Goal: Transaction & Acquisition: Purchase product/service

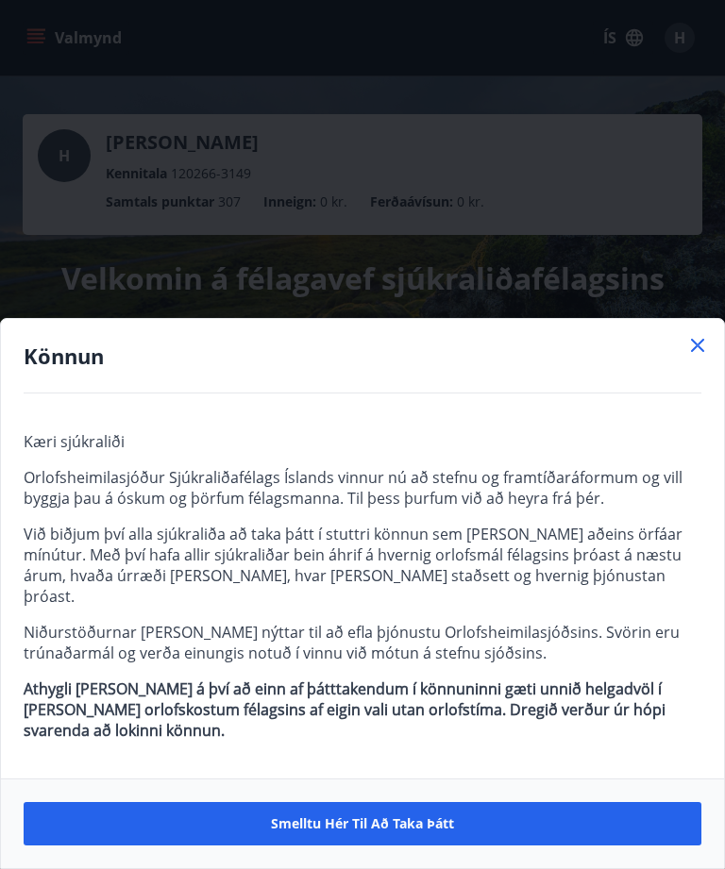
click at [440, 822] on span "Smelltu hér til að taka þátt" at bounding box center [362, 824] width 183 height 19
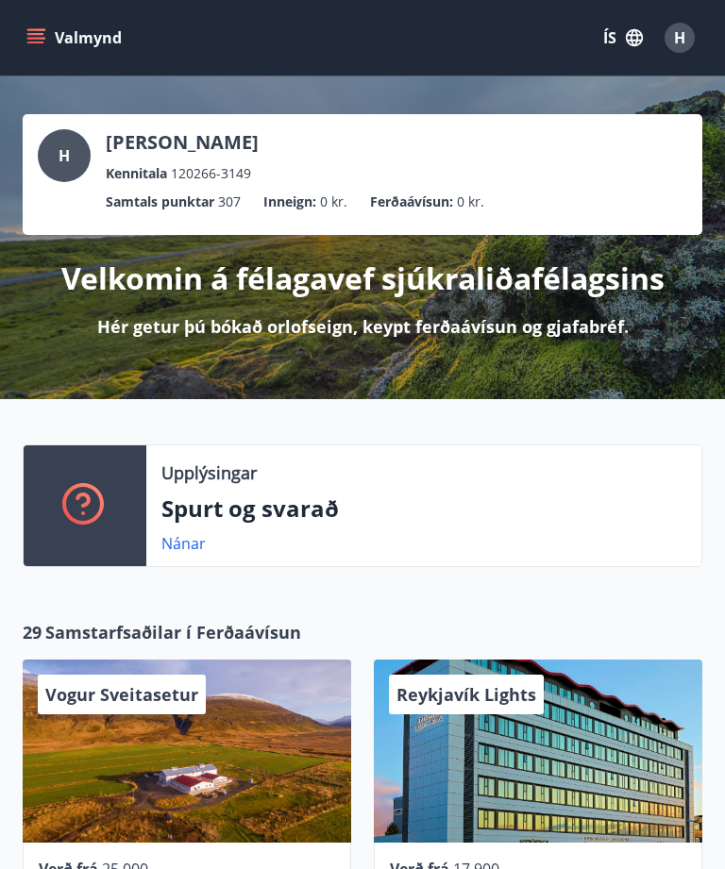
click at [564, 587] on div "Upplýsingar Spurt og svarað Nánar" at bounding box center [362, 500] width 725 height 202
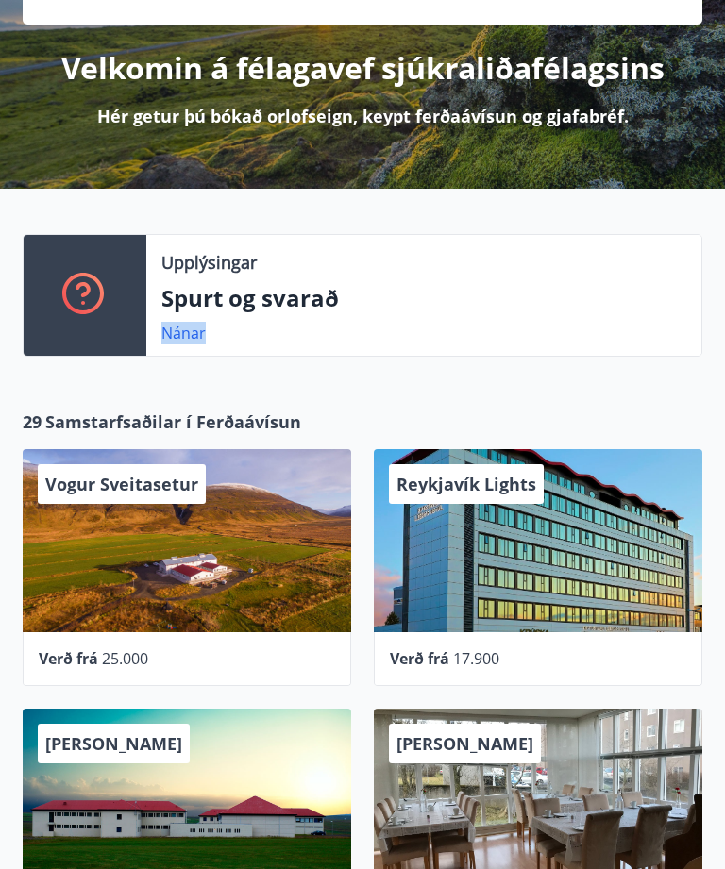
scroll to position [220, 0]
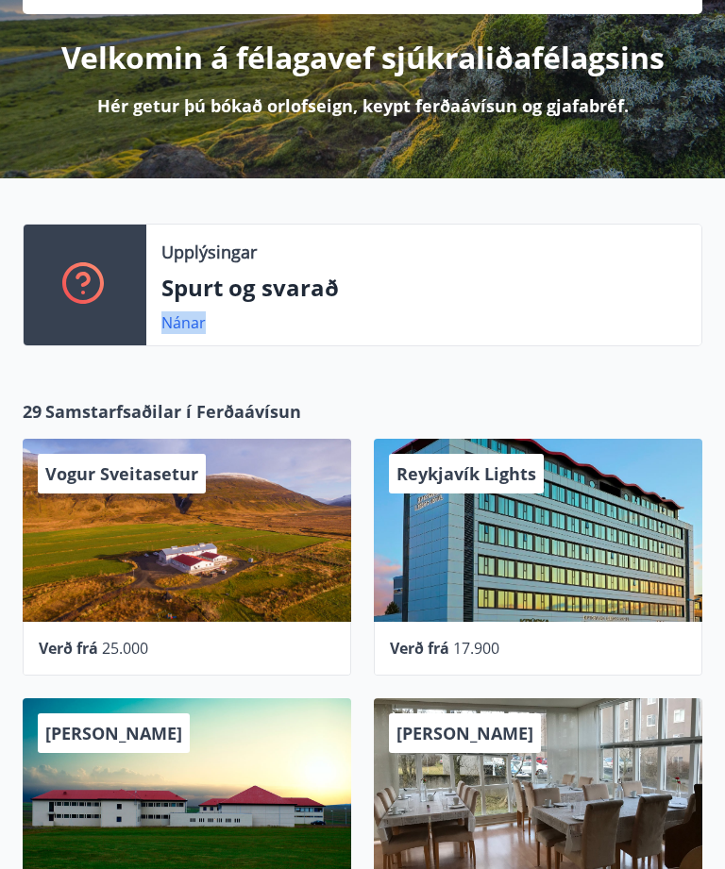
click at [533, 550] on div "Reykjavík Lights" at bounding box center [538, 531] width 328 height 183
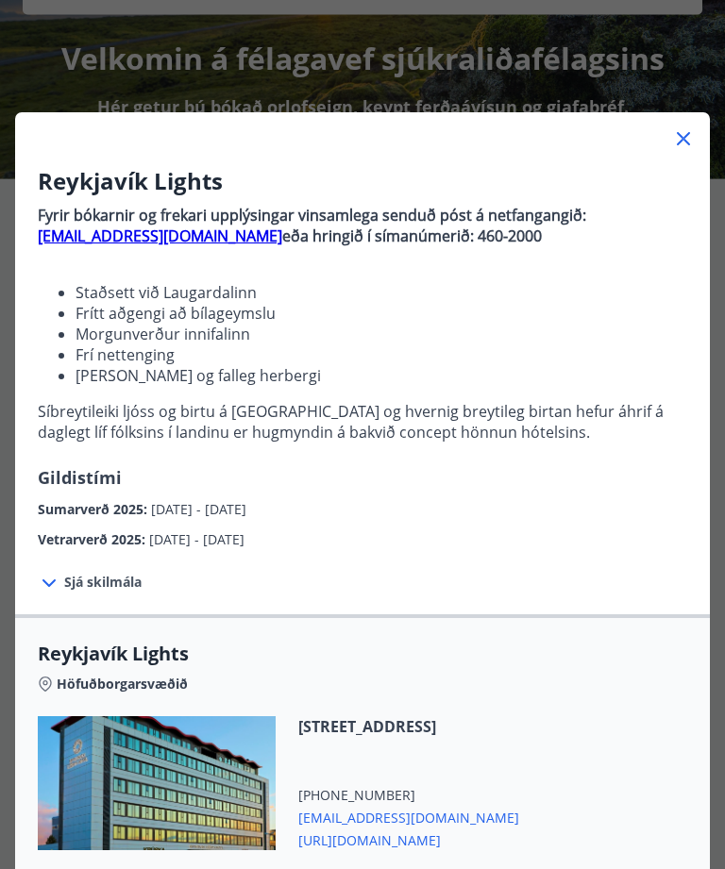
scroll to position [221, 0]
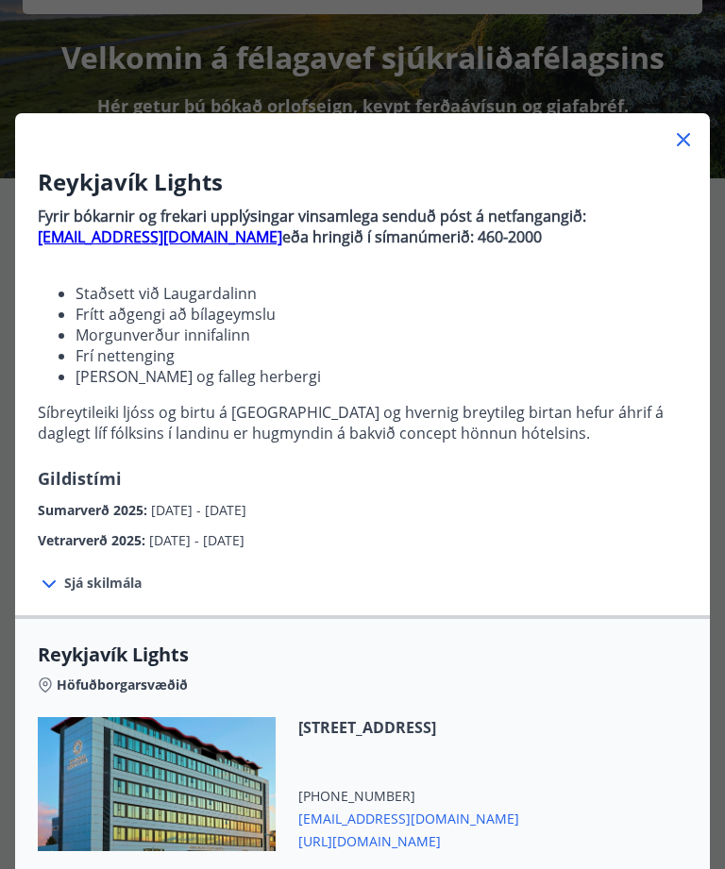
click at [121, 581] on span "Sjá skilmála" at bounding box center [102, 583] width 77 height 19
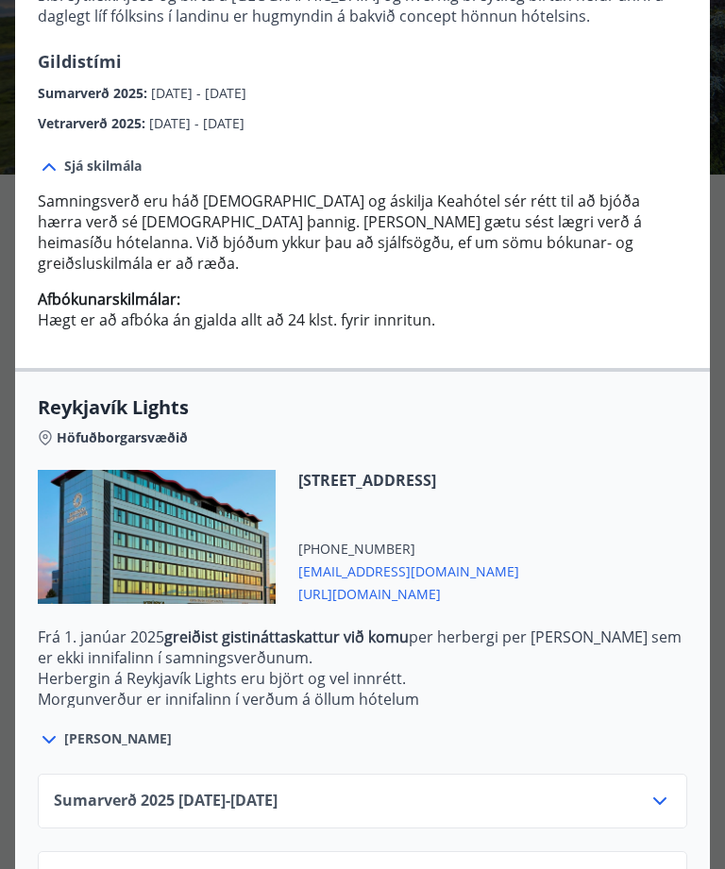
scroll to position [416, 0]
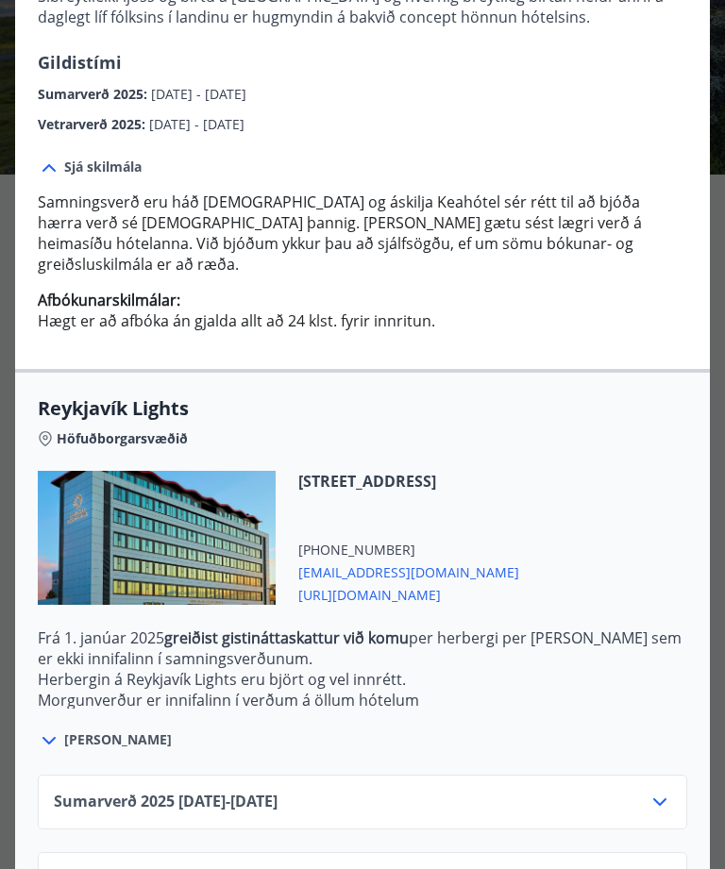
click at [662, 868] on icon at bounding box center [659, 879] width 23 height 23
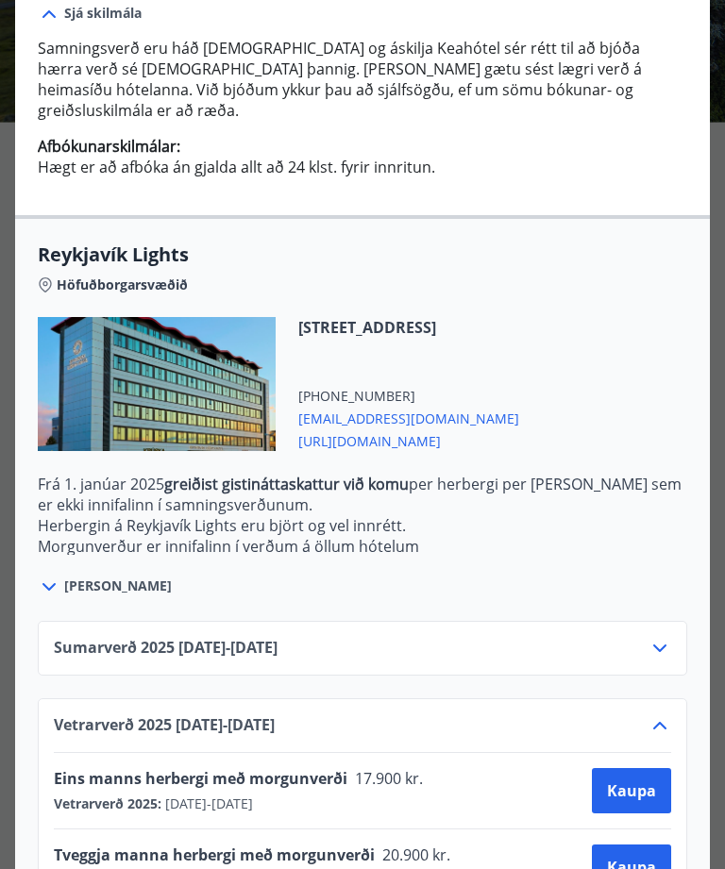
scroll to position [278, 0]
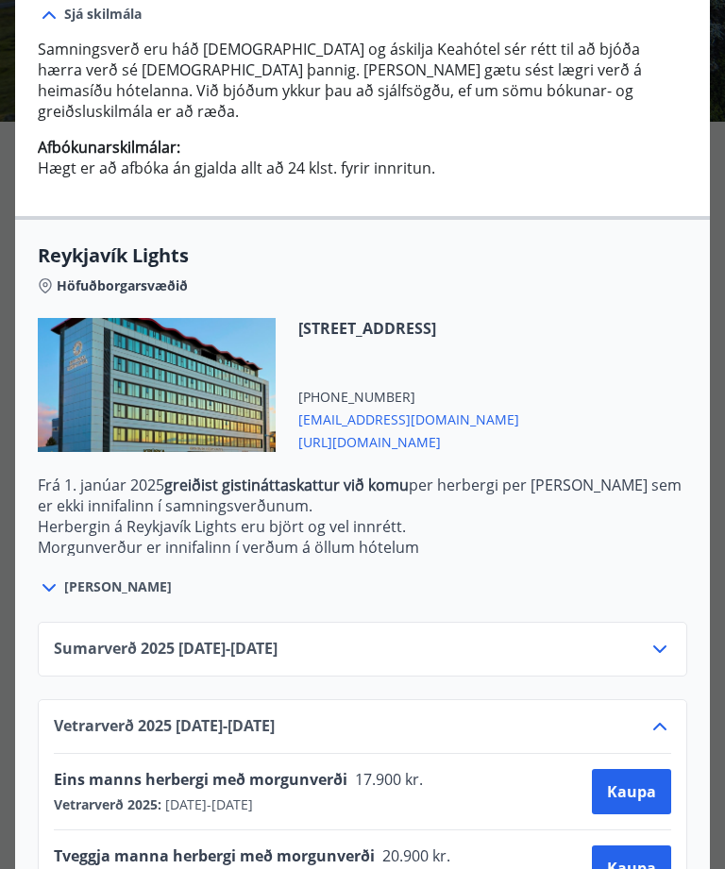
click at [195, 396] on div at bounding box center [157, 385] width 238 height 134
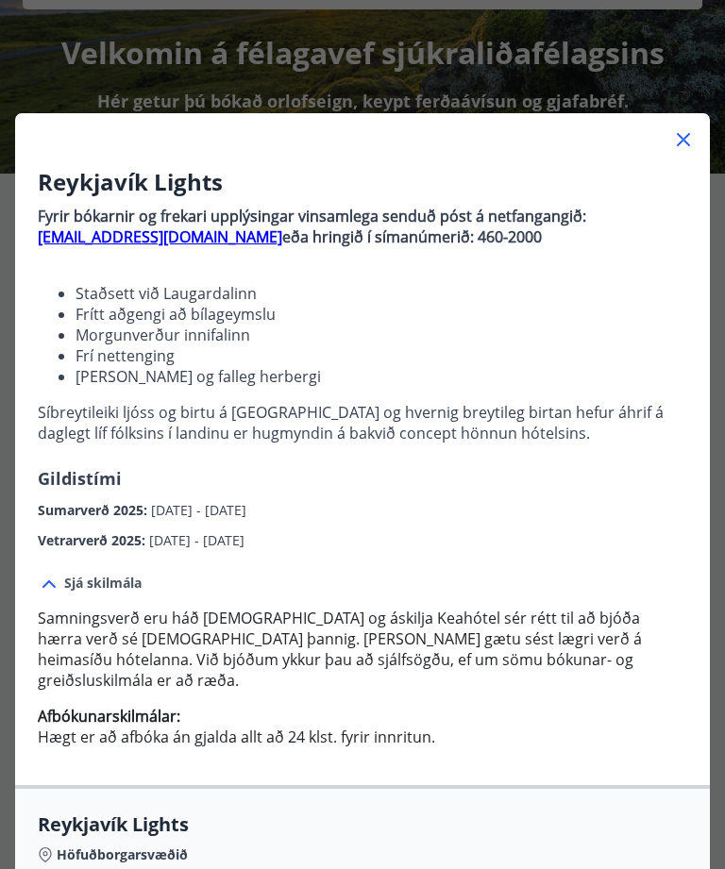
scroll to position [0, 0]
click at [681, 146] on icon at bounding box center [683, 139] width 23 height 23
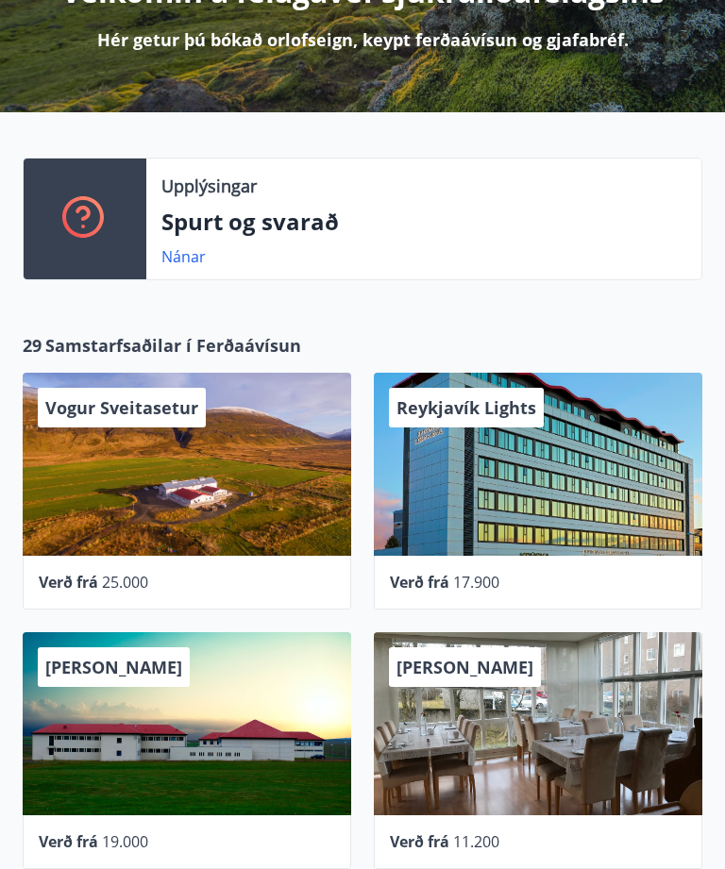
scroll to position [286, 0]
click at [478, 582] on span "17.900" at bounding box center [476, 583] width 46 height 21
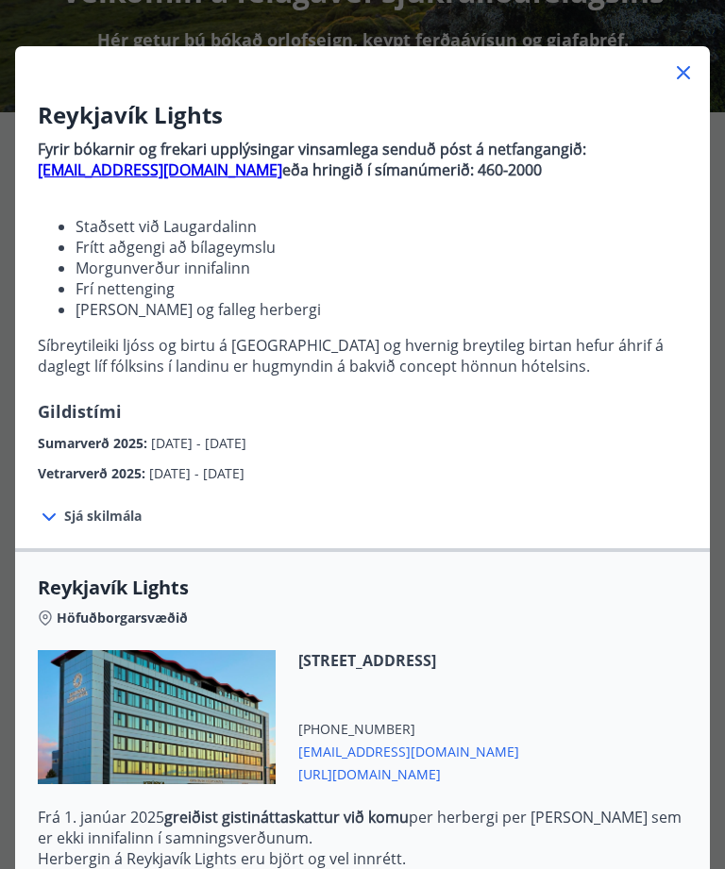
scroll to position [71, 0]
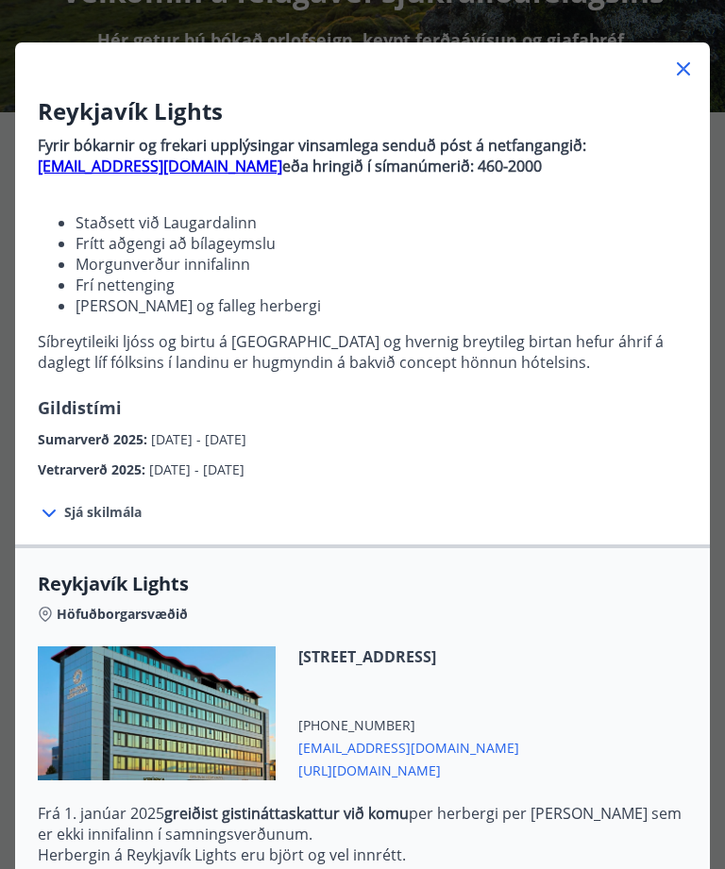
click at [96, 519] on span "Sjá skilmála" at bounding box center [102, 512] width 77 height 19
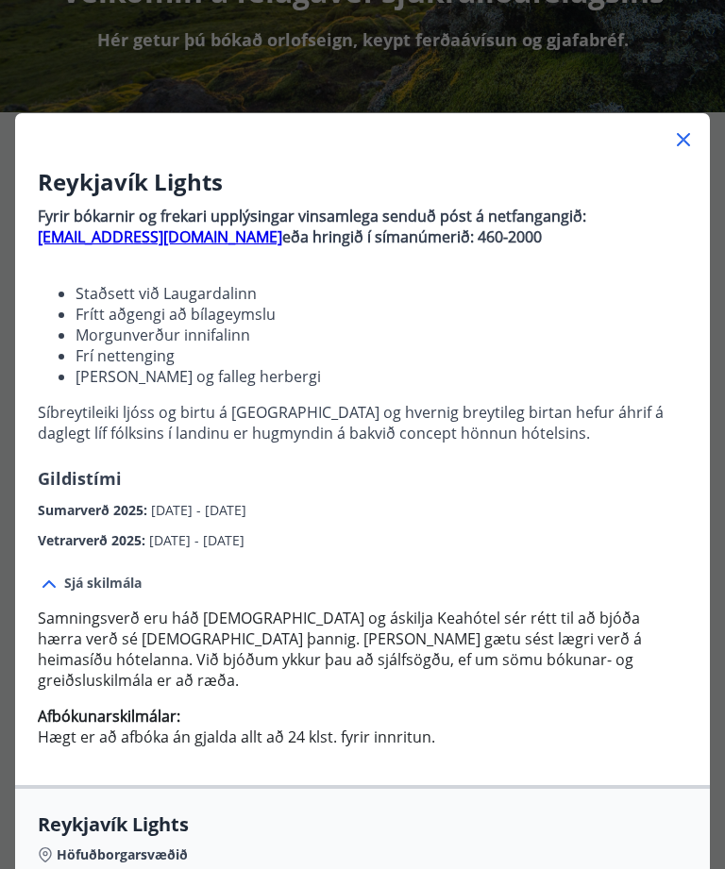
scroll to position [0, 0]
click at [686, 131] on icon at bounding box center [683, 139] width 23 height 23
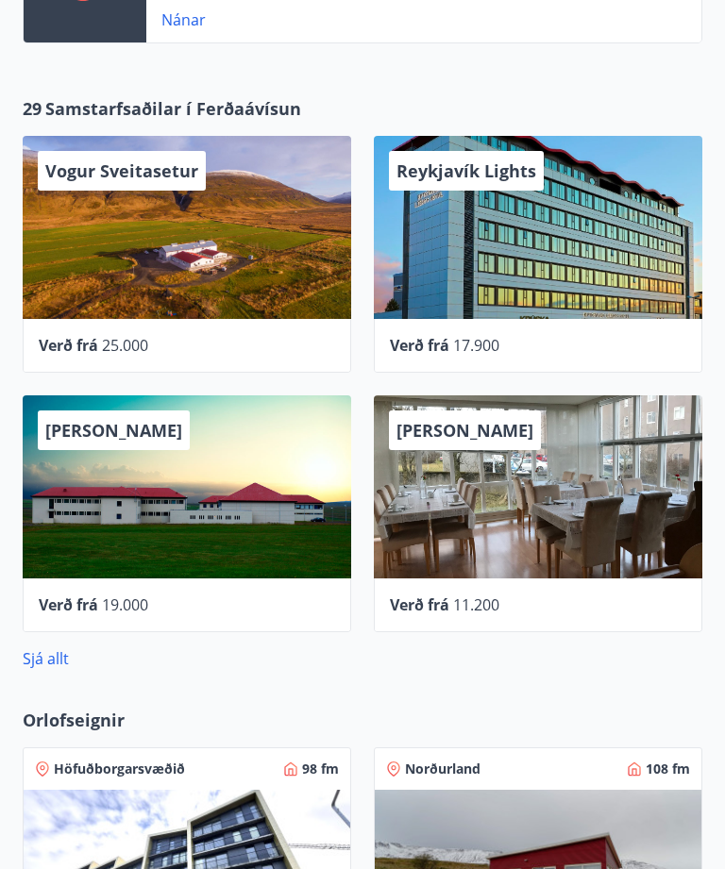
scroll to position [531, 0]
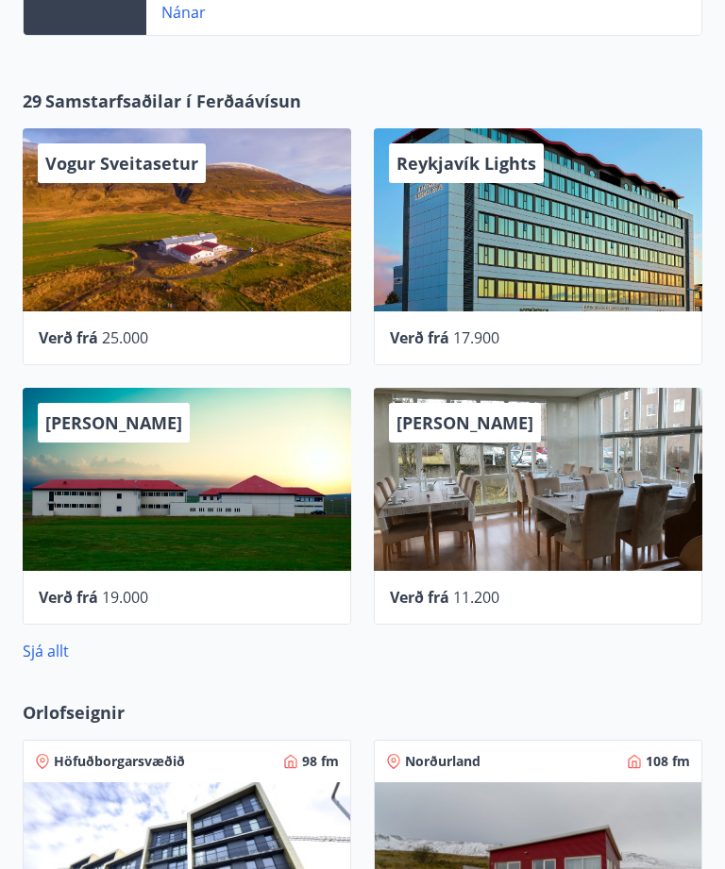
click at [50, 653] on link "Sjá allt" at bounding box center [46, 651] width 46 height 21
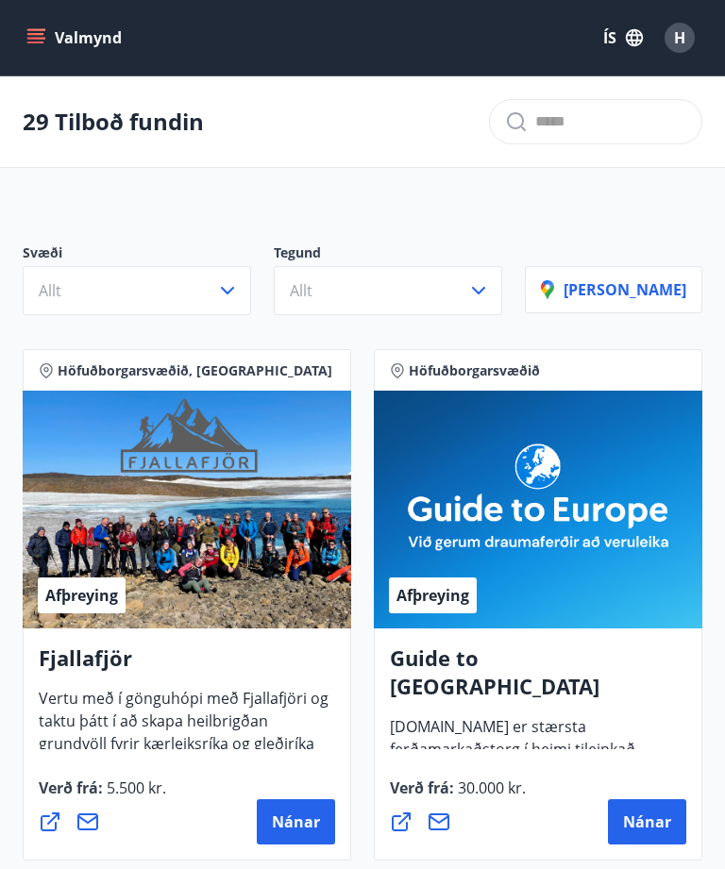
click at [239, 290] on icon "button" at bounding box center [227, 290] width 23 height 23
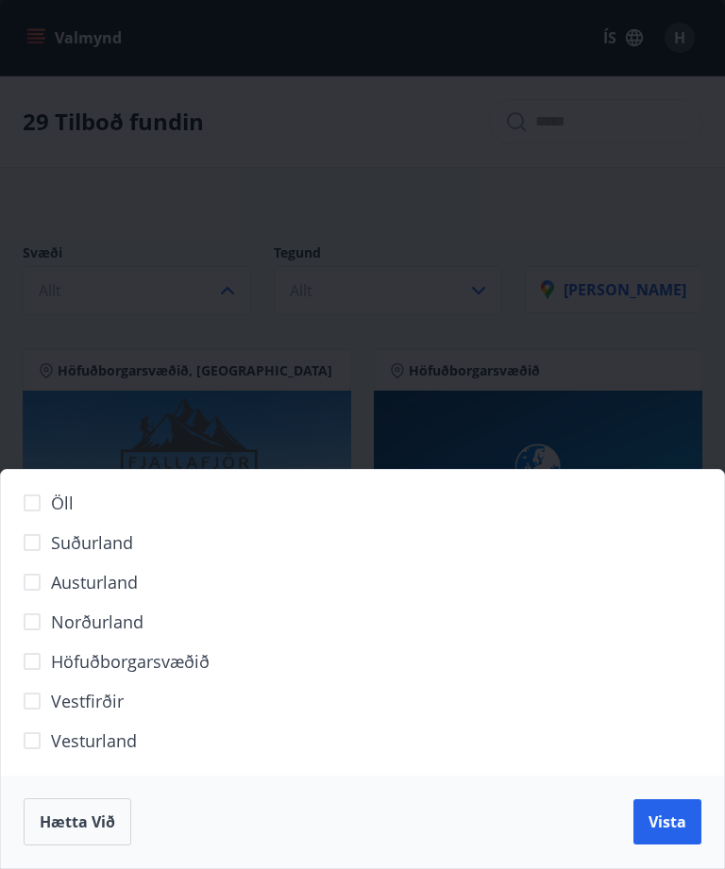
click at [180, 666] on span "Höfuðborgarsvæðið" at bounding box center [130, 661] width 159 height 25
click at [653, 818] on span "Vista" at bounding box center [667, 822] width 38 height 21
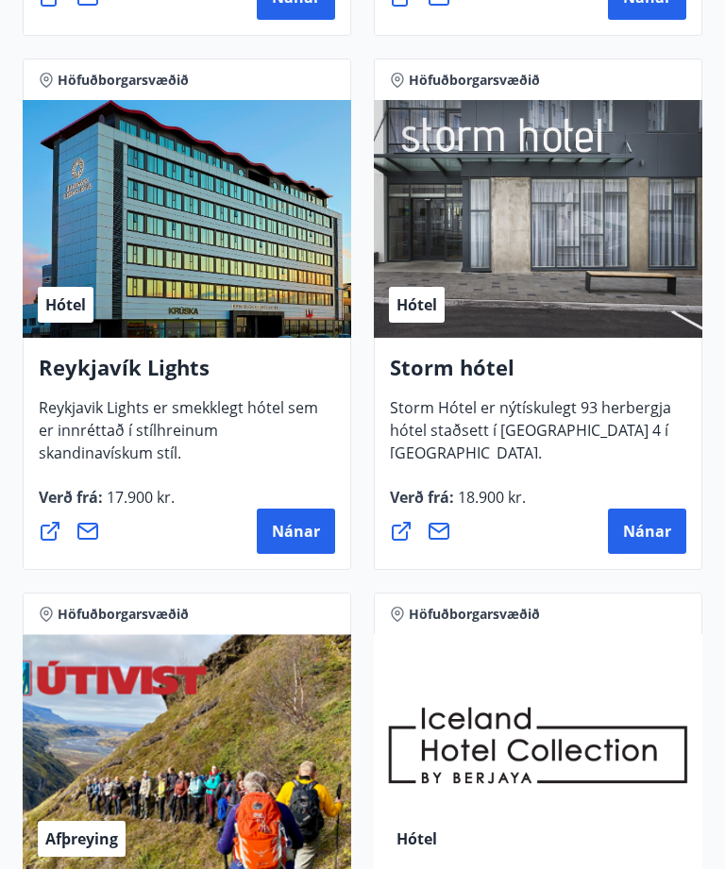
scroll to position [923, 0]
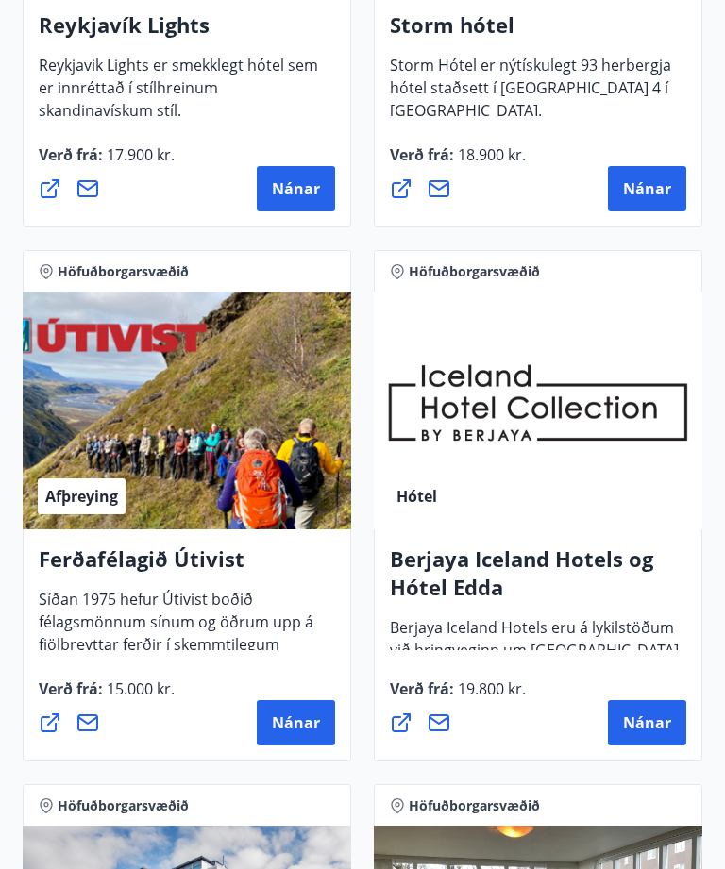
click at [655, 717] on span "Nánar" at bounding box center [647, 724] width 48 height 21
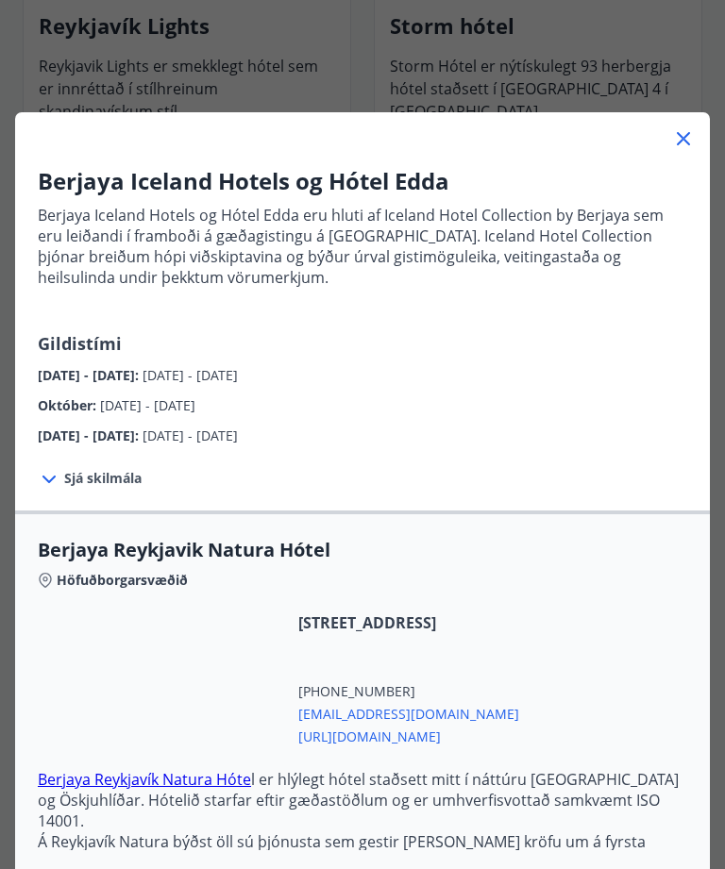
scroll to position [1266, 0]
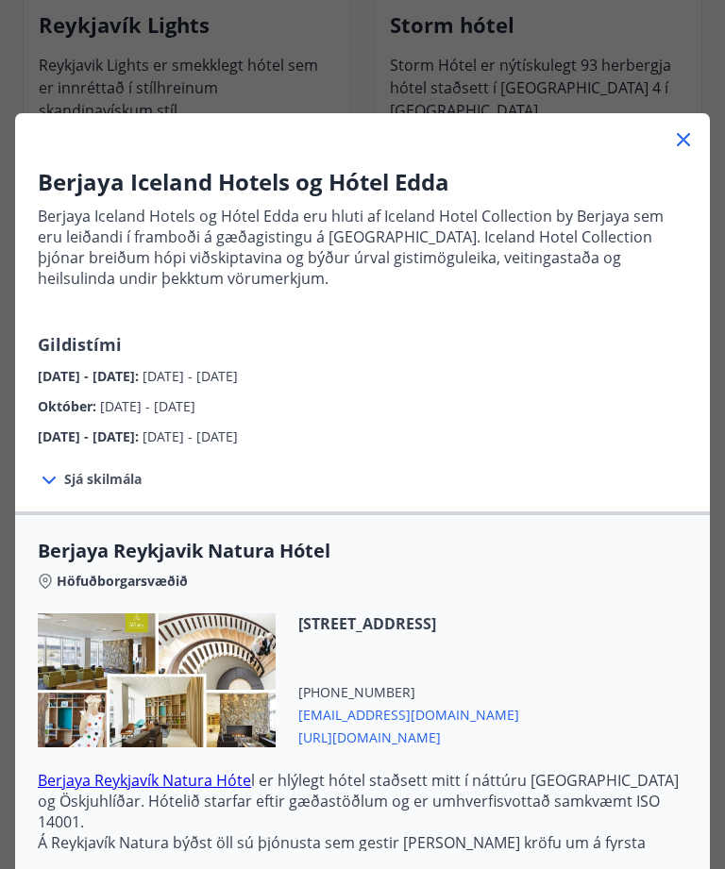
click at [116, 488] on span "Sjá skilmála" at bounding box center [102, 479] width 77 height 19
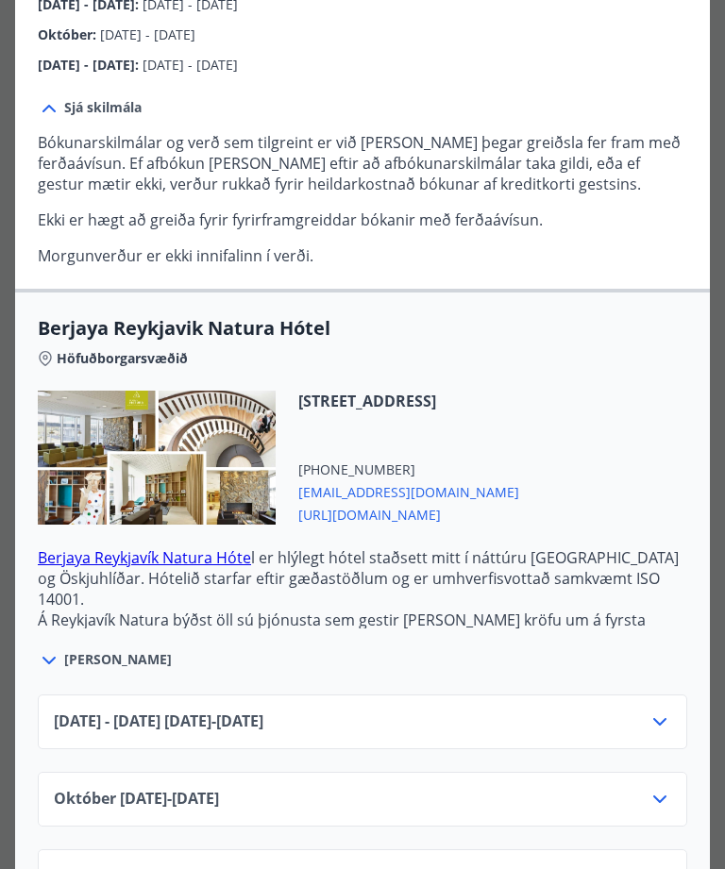
scroll to position [369, 0]
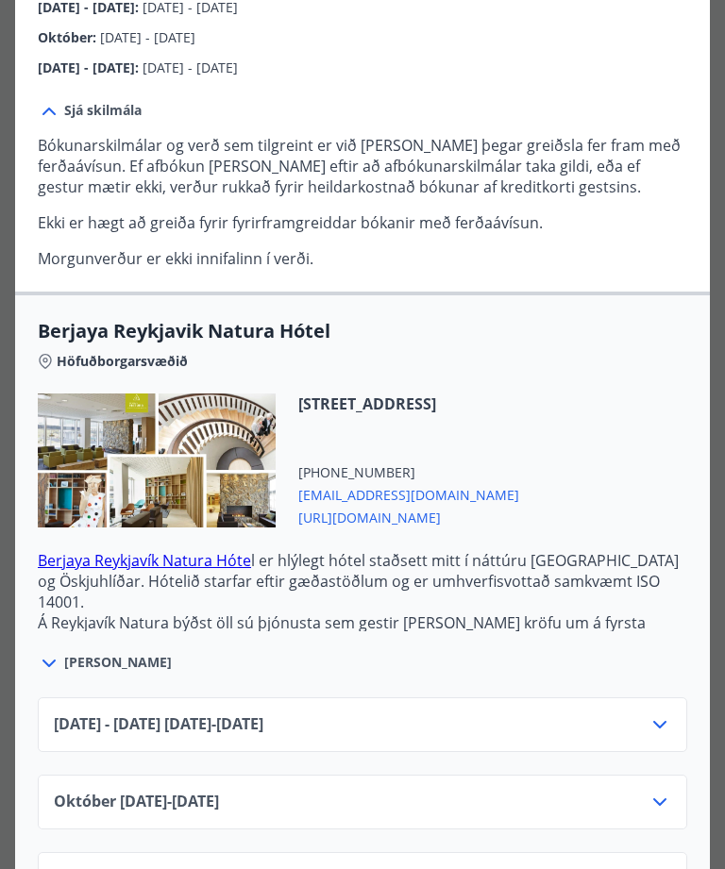
click at [662, 794] on icon at bounding box center [659, 802] width 23 height 23
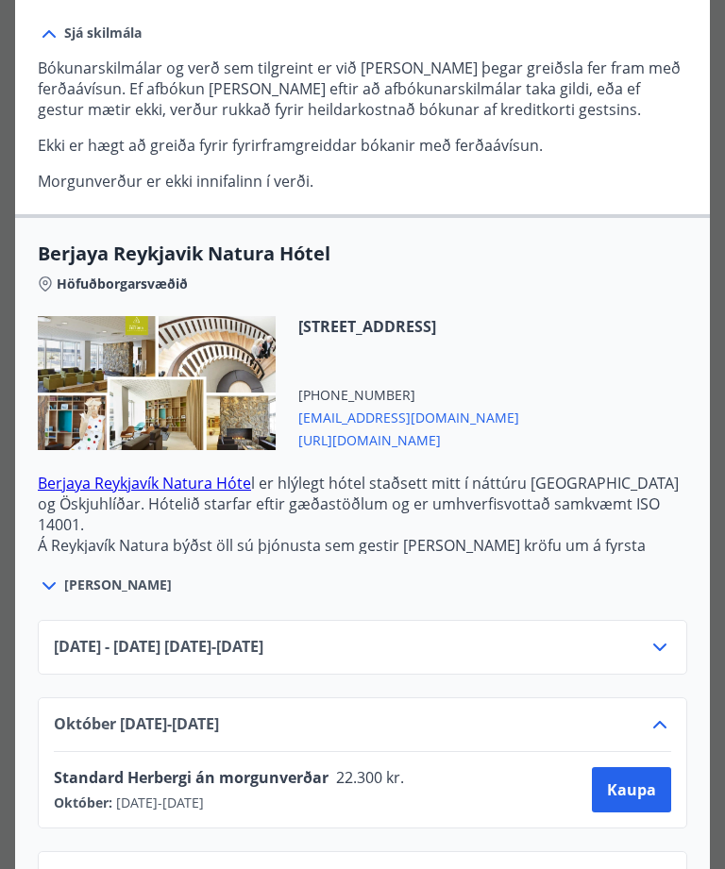
scroll to position [446, 0]
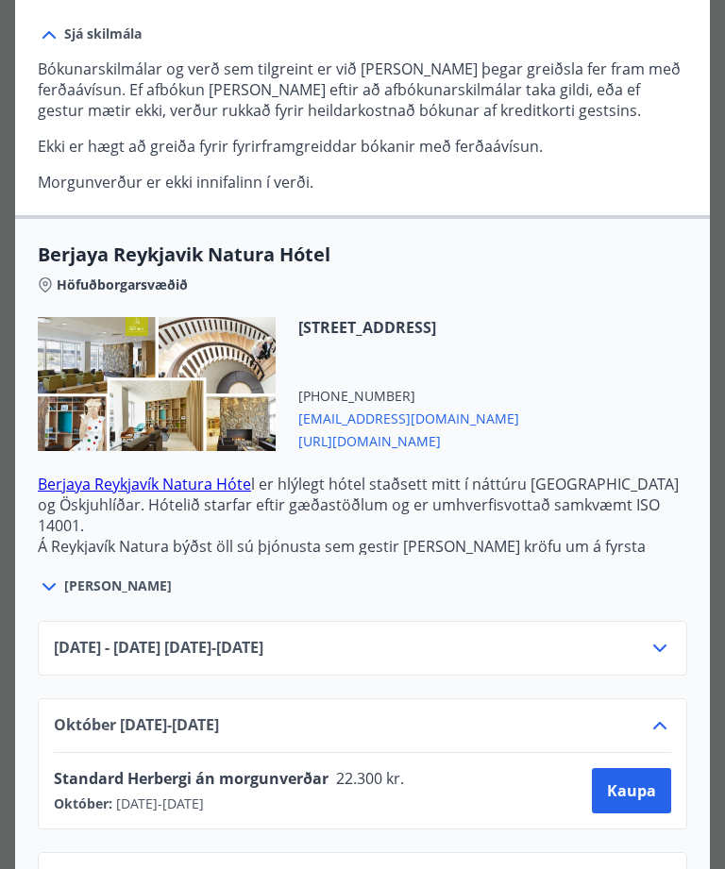
click at [635, 785] on span "Kaupa" at bounding box center [631, 791] width 49 height 21
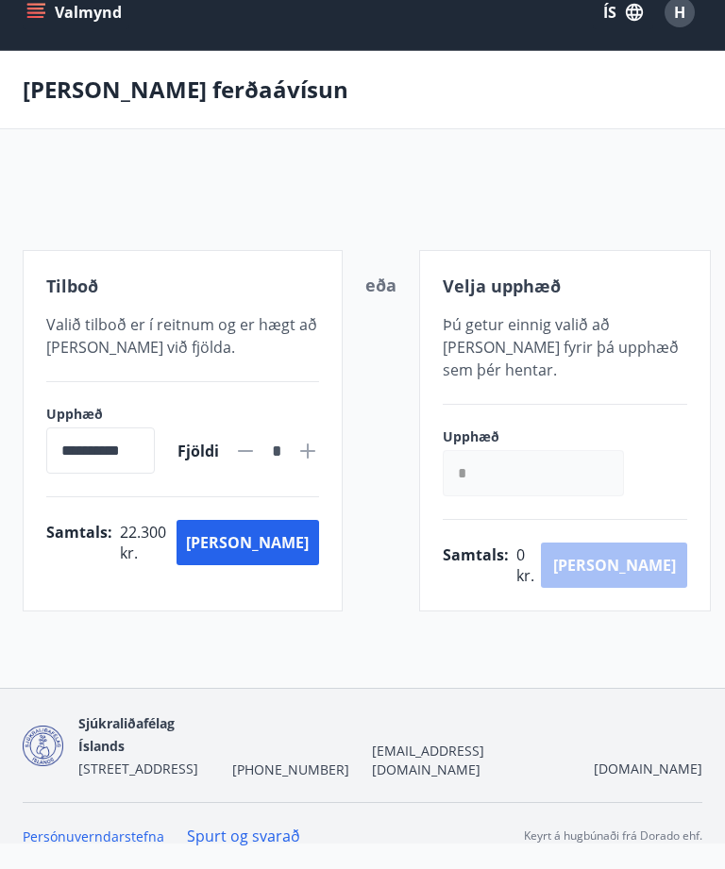
scroll to position [3, 0]
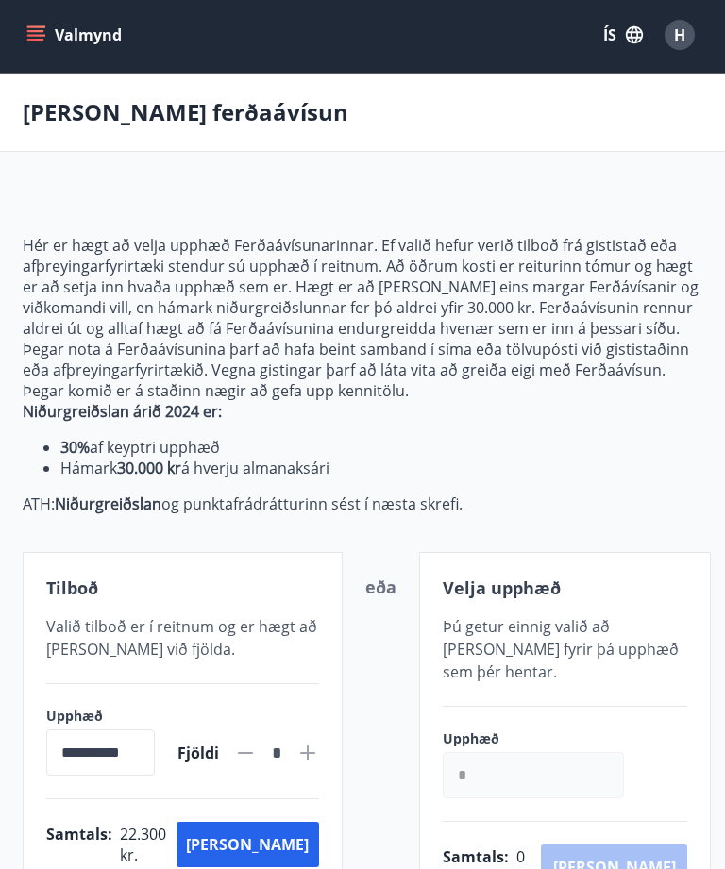
click at [300, 750] on icon at bounding box center [307, 753] width 15 height 15
type input "*"
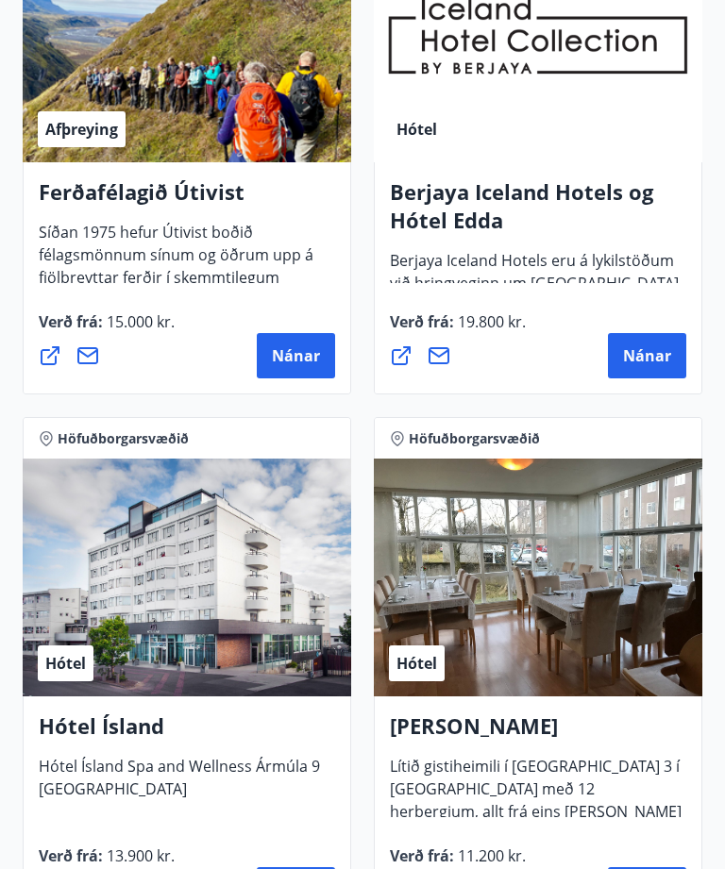
scroll to position [1637, 0]
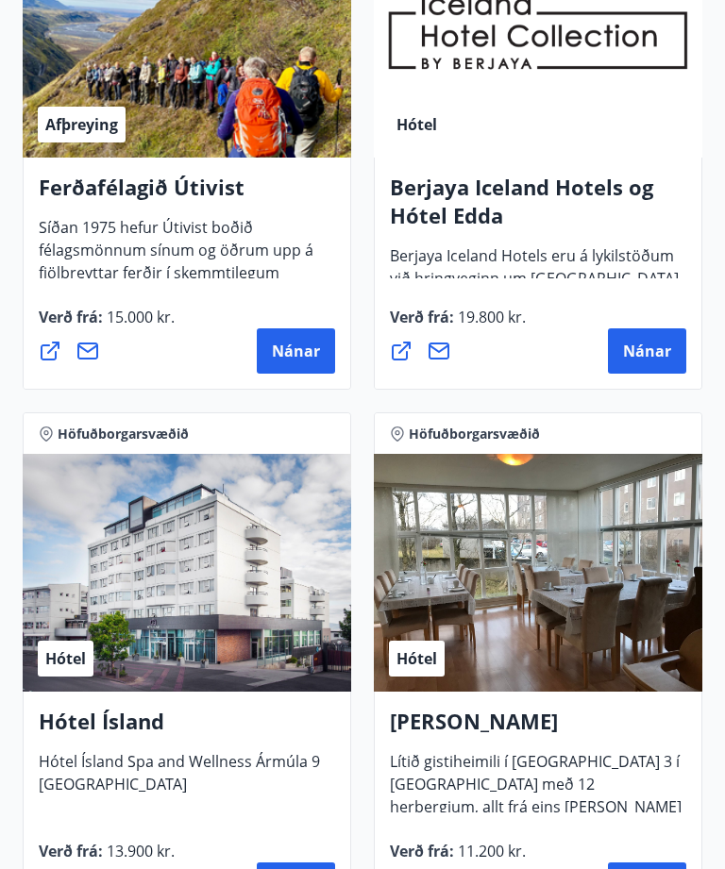
click at [662, 359] on span "Nánar" at bounding box center [647, 352] width 48 height 21
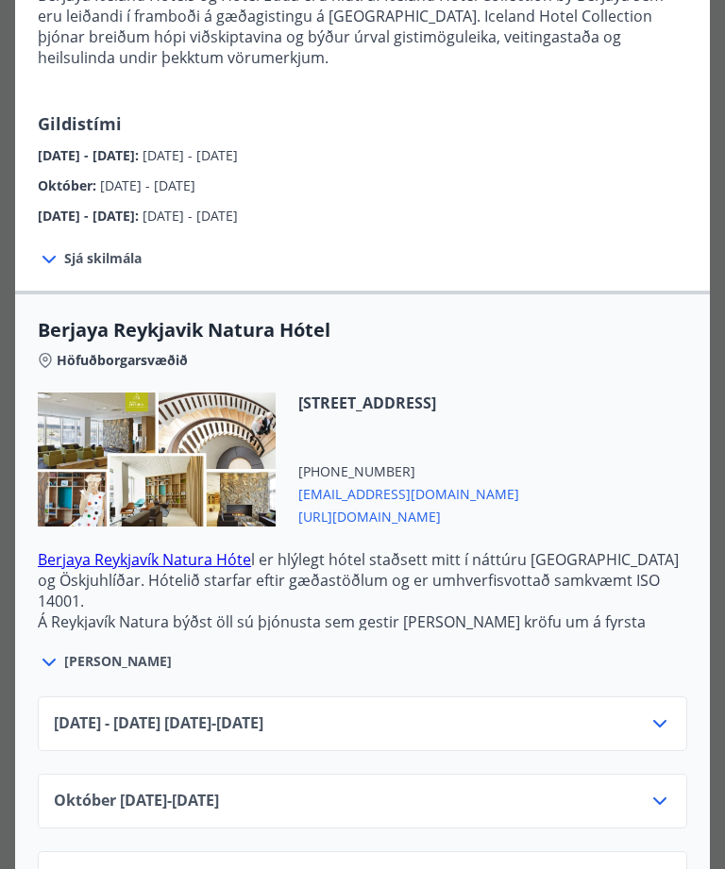
scroll to position [220, 0]
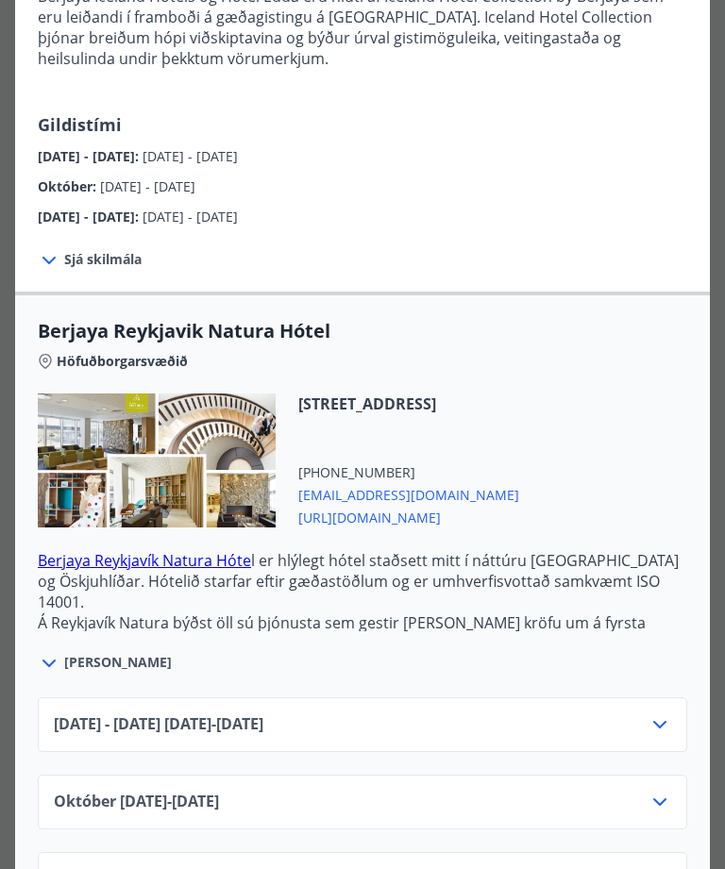
click at [658, 796] on icon at bounding box center [659, 802] width 23 height 23
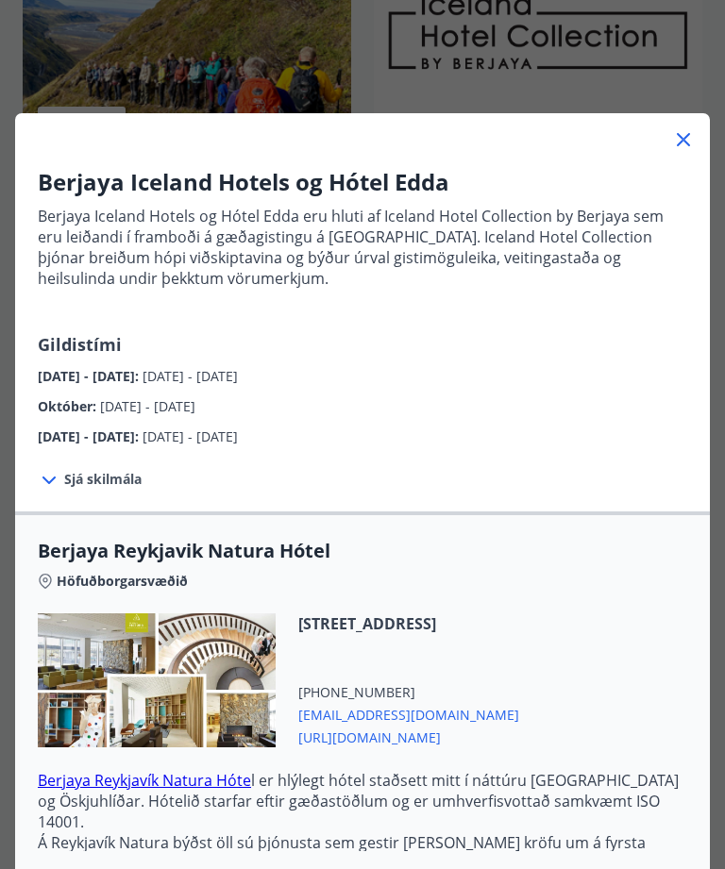
scroll to position [0, 0]
click at [684, 143] on icon at bounding box center [683, 139] width 23 height 23
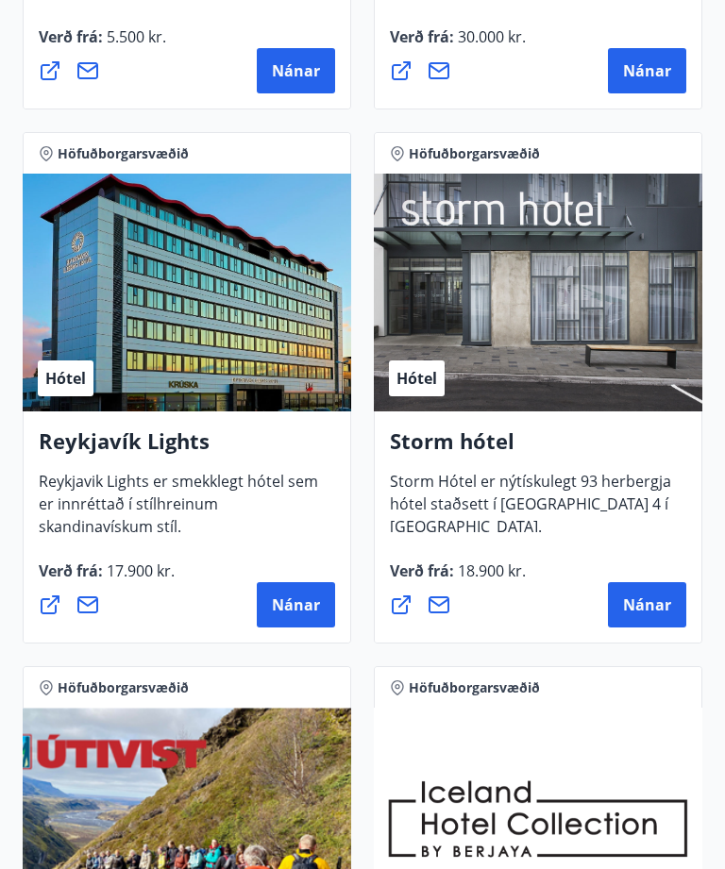
scroll to position [847, 0]
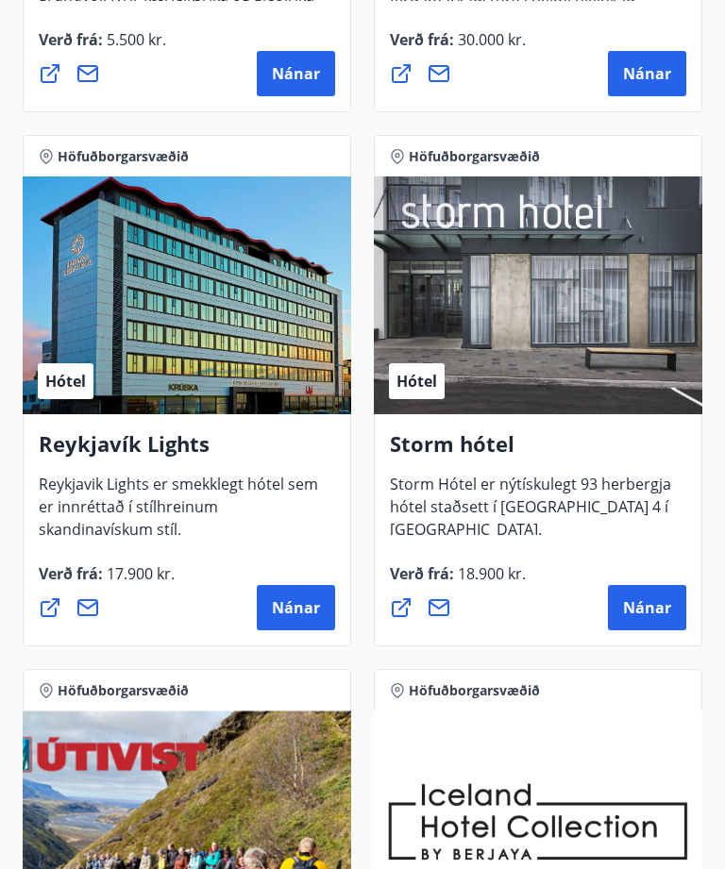
click at [622, 346] on div "Hótel" at bounding box center [538, 296] width 328 height 238
click at [664, 615] on span "Nánar" at bounding box center [647, 607] width 48 height 21
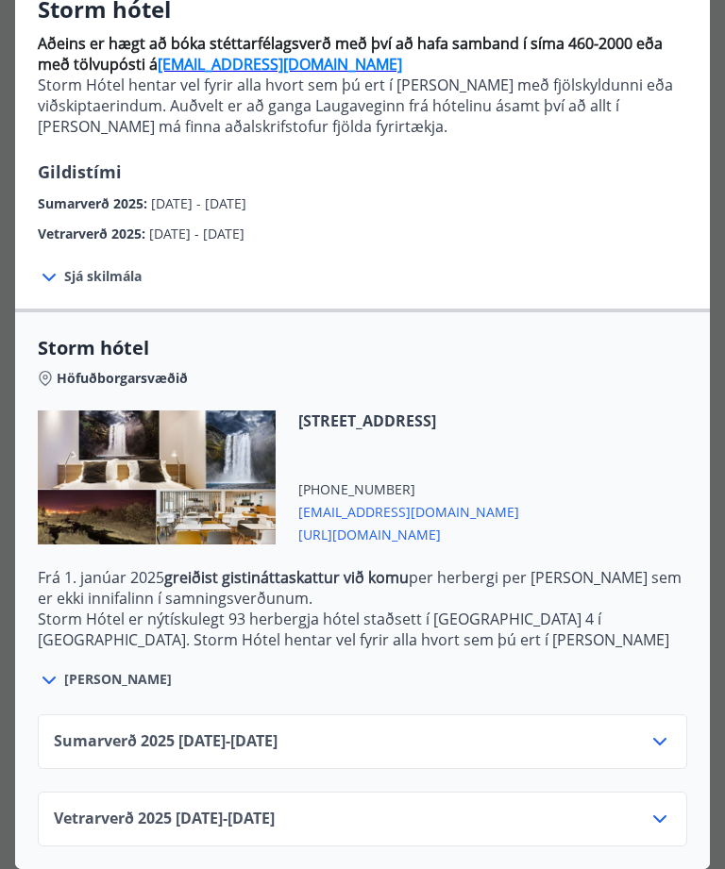
scroll to position [173, 0]
click at [655, 809] on icon at bounding box center [659, 819] width 23 height 23
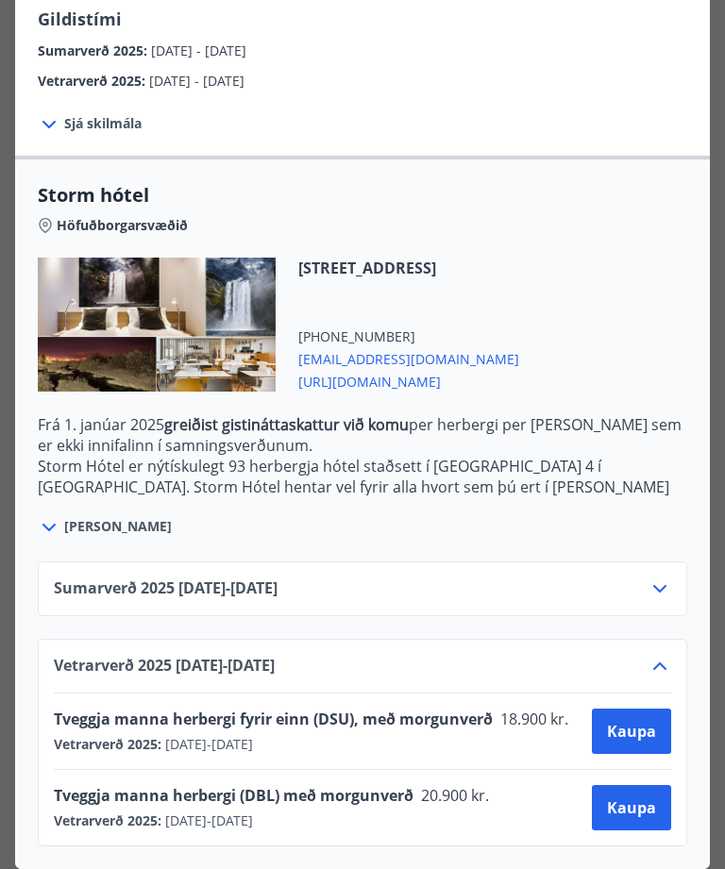
scroll to position [326, 0]
click at [639, 727] on span "Kaupa" at bounding box center [631, 731] width 49 height 21
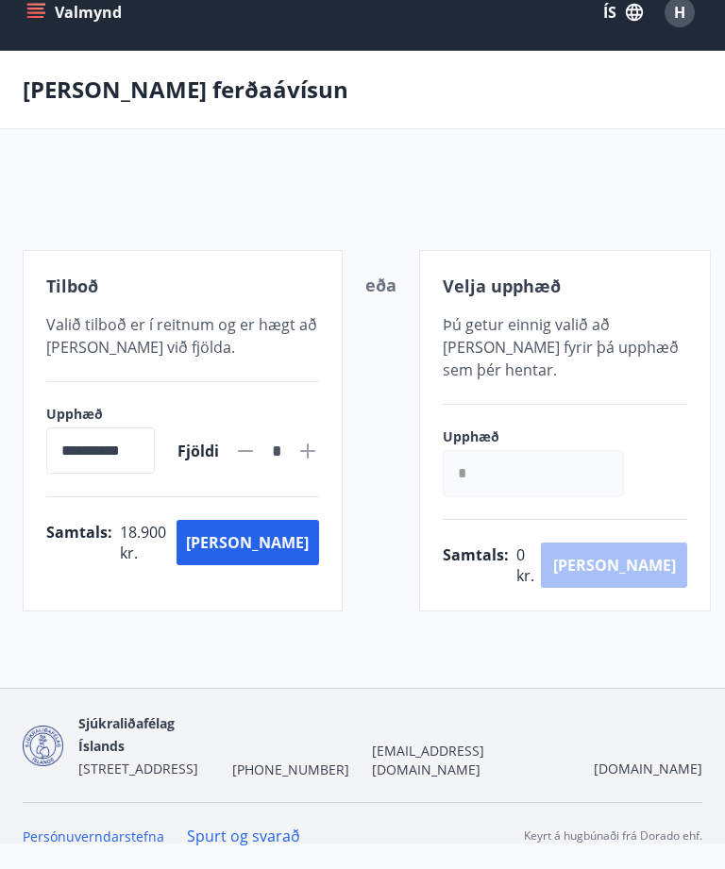
scroll to position [63, 0]
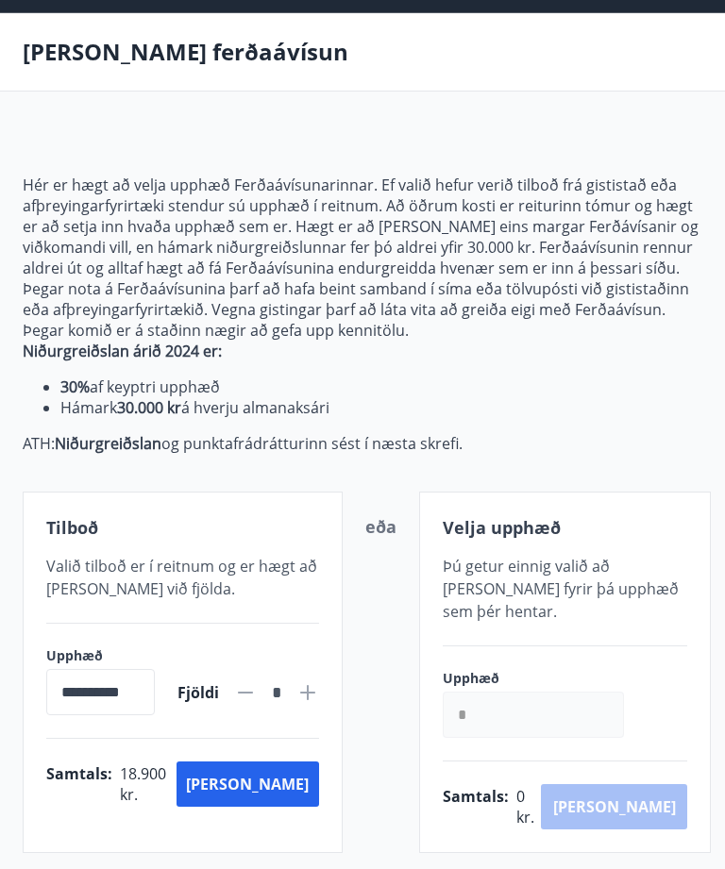
click at [300, 687] on icon at bounding box center [307, 692] width 15 height 15
type input "*"
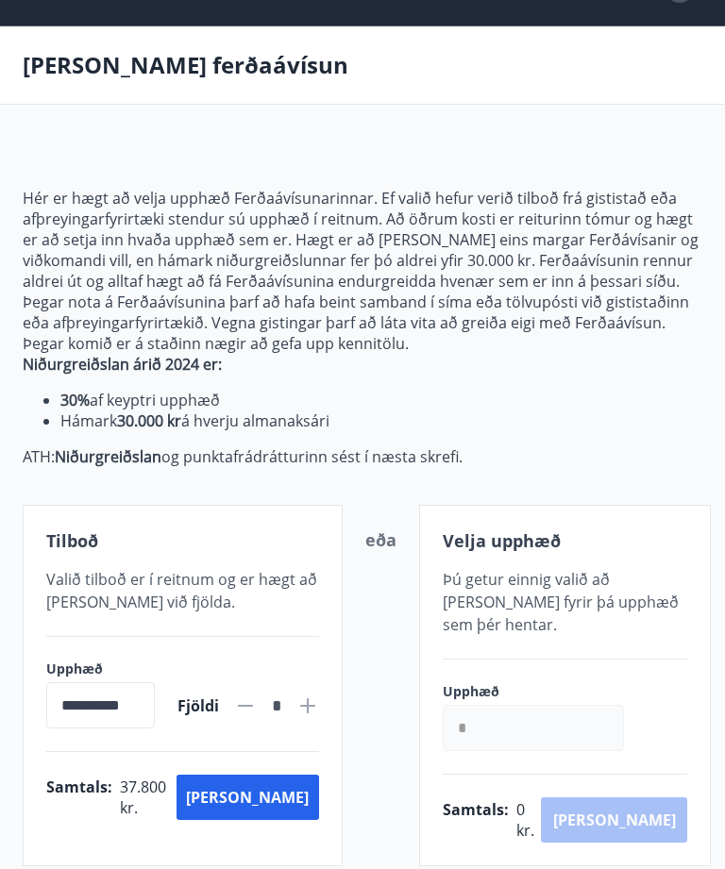
scroll to position [0, 0]
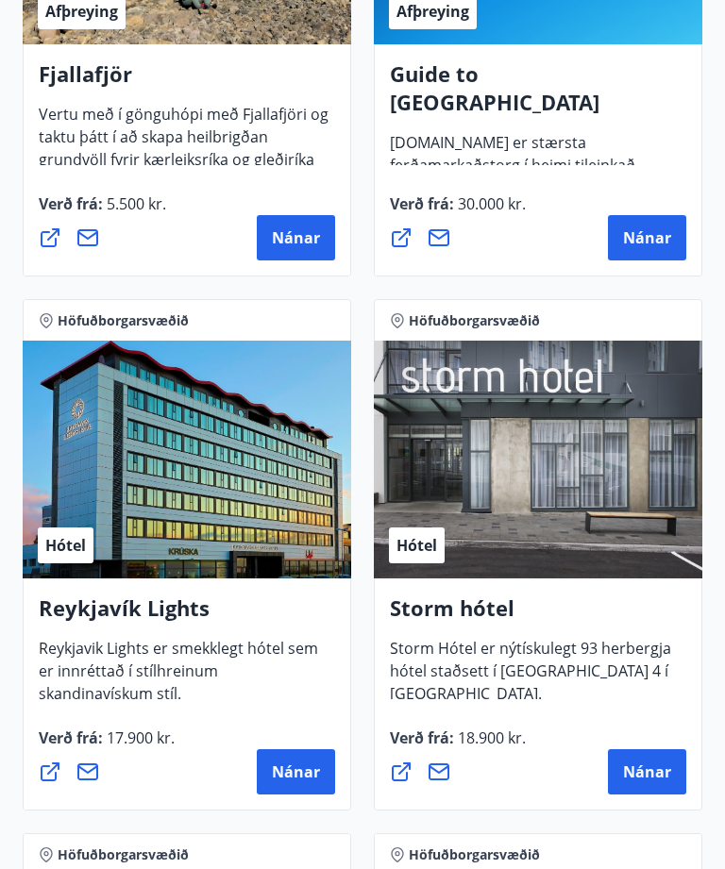
scroll to position [682, 0]
click at [299, 774] on span "Nánar" at bounding box center [296, 772] width 48 height 21
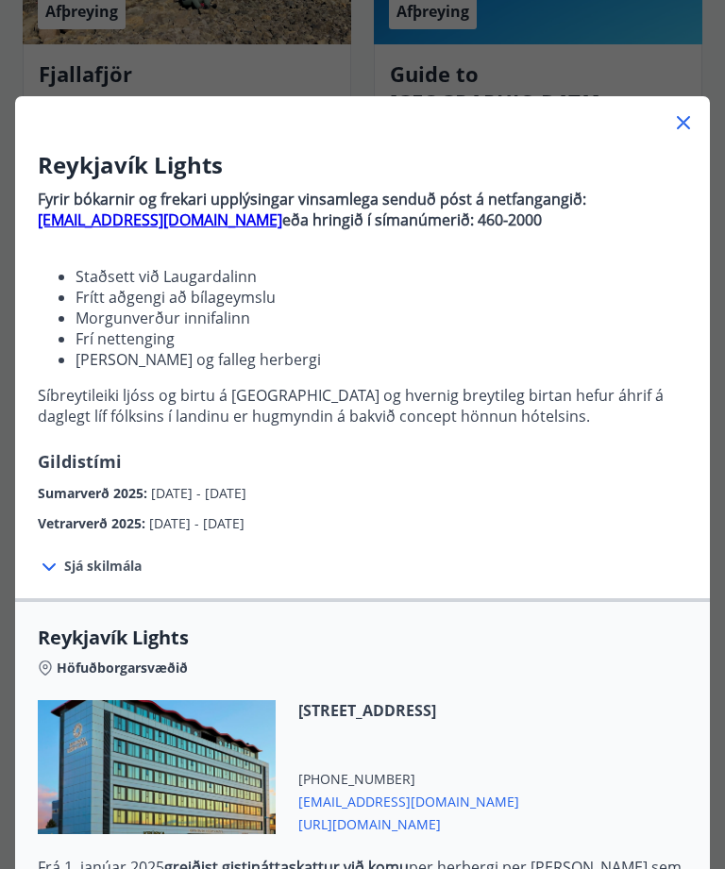
scroll to position [18, 0]
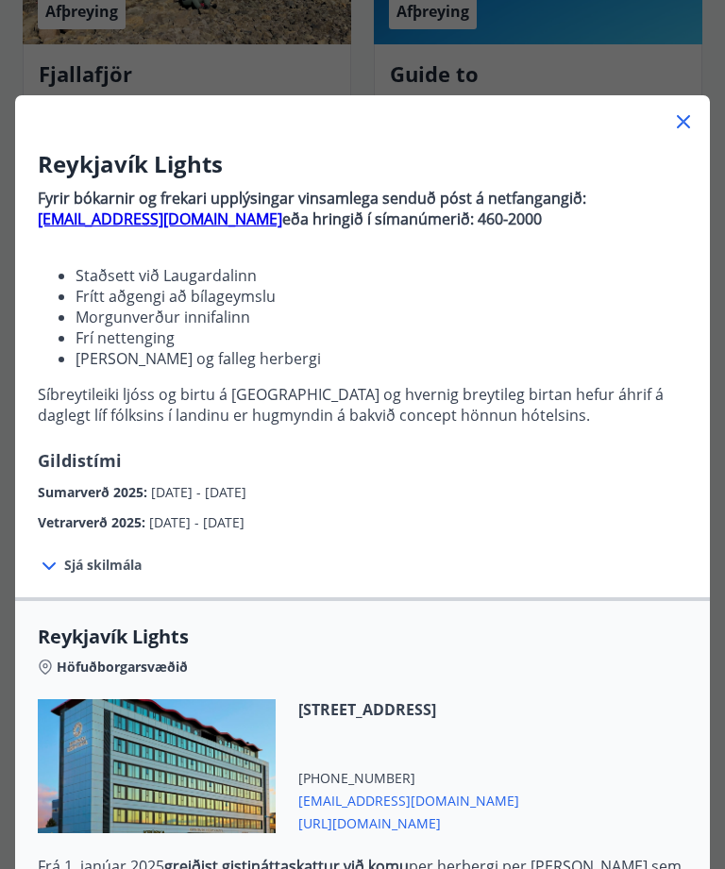
click at [126, 570] on span "Sjá skilmála" at bounding box center [102, 565] width 77 height 19
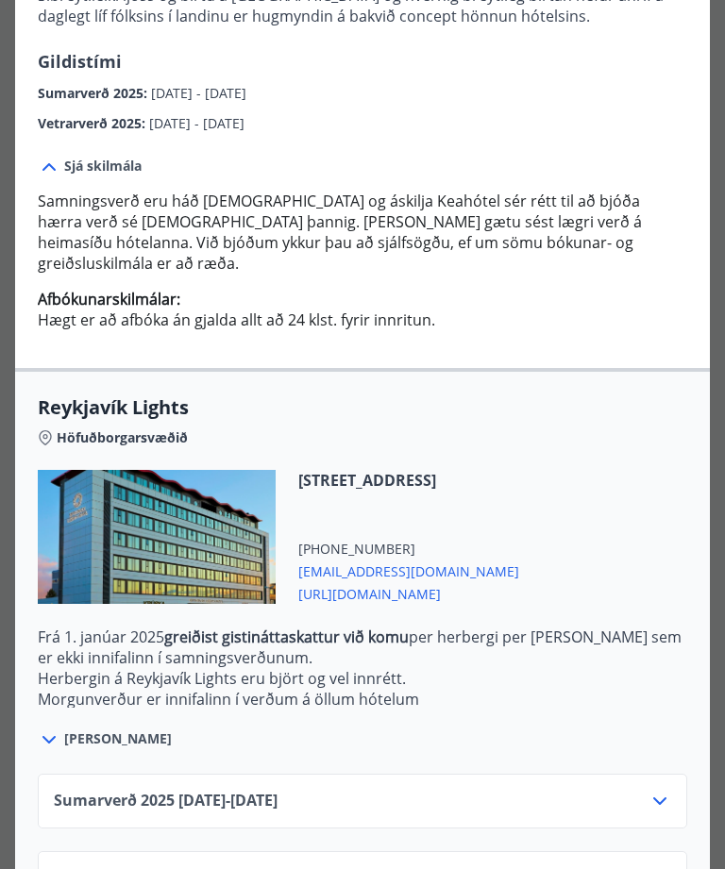
scroll to position [706, 0]
click at [664, 868] on icon at bounding box center [659, 879] width 23 height 23
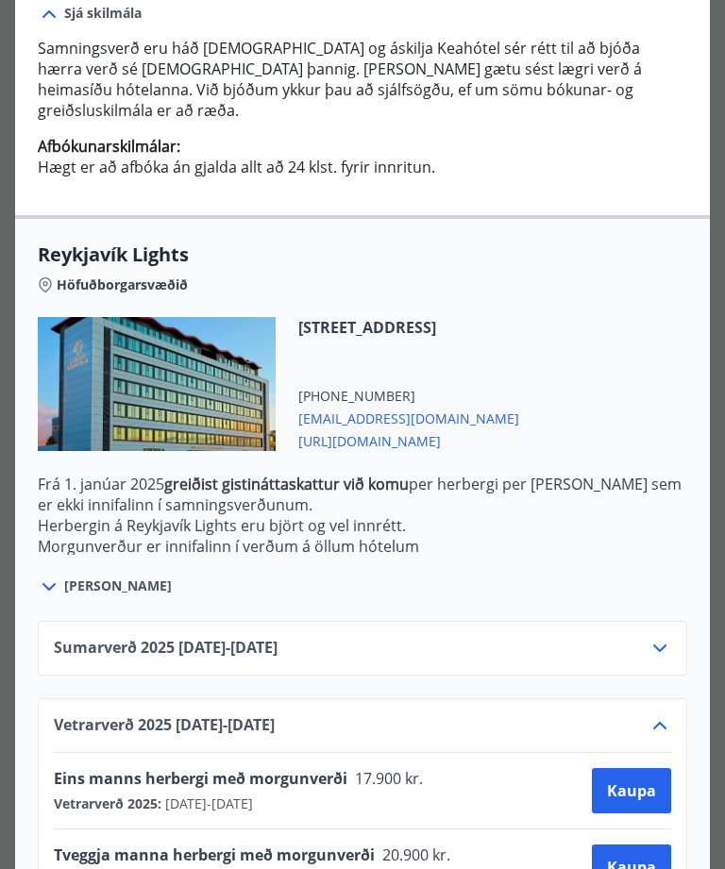
scroll to position [569, 0]
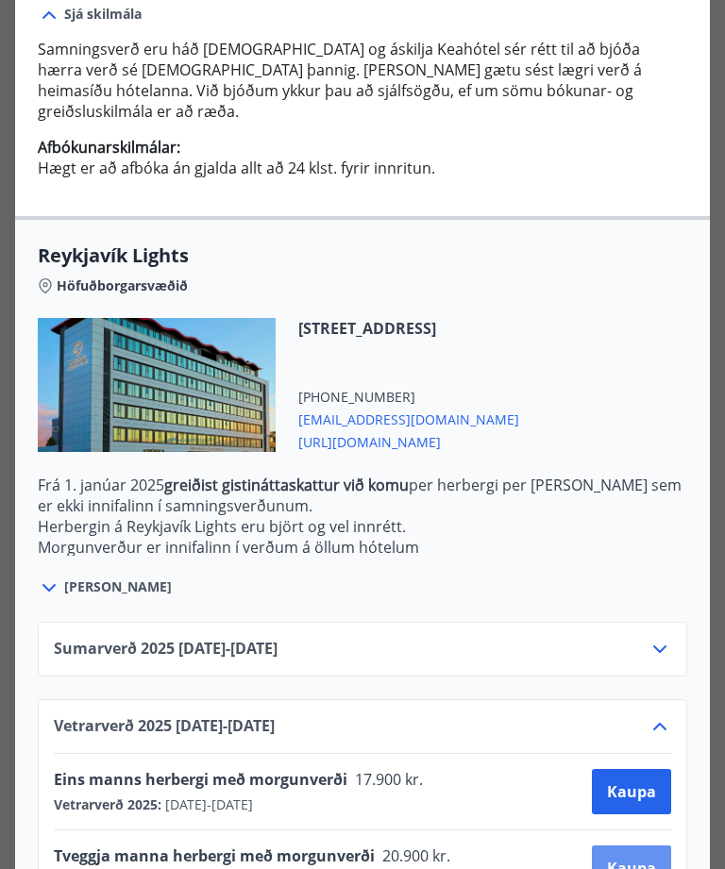
click at [640, 867] on span "Kaupa" at bounding box center [631, 868] width 49 height 21
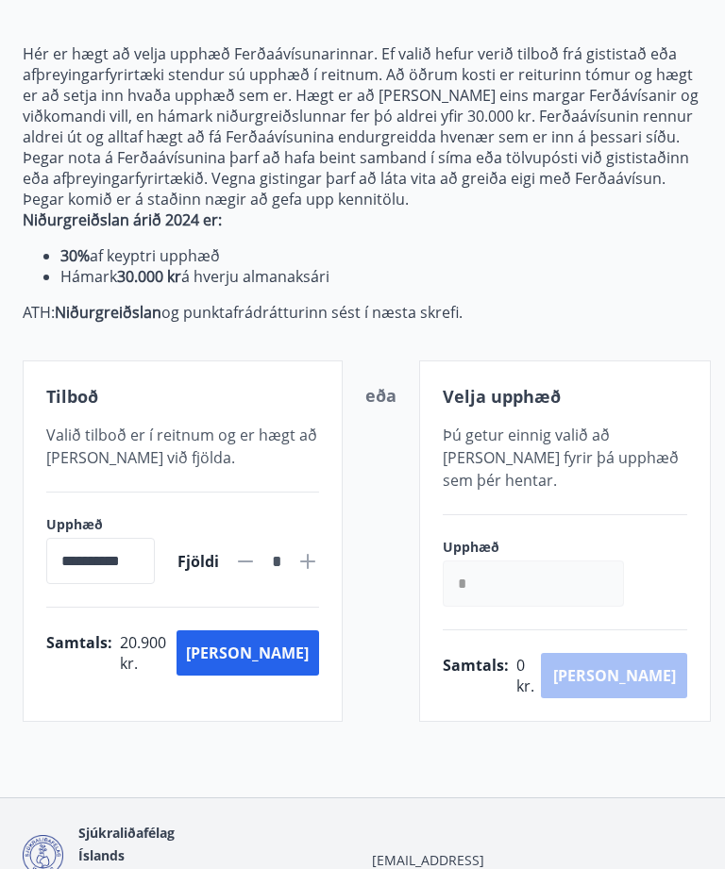
scroll to position [199, 0]
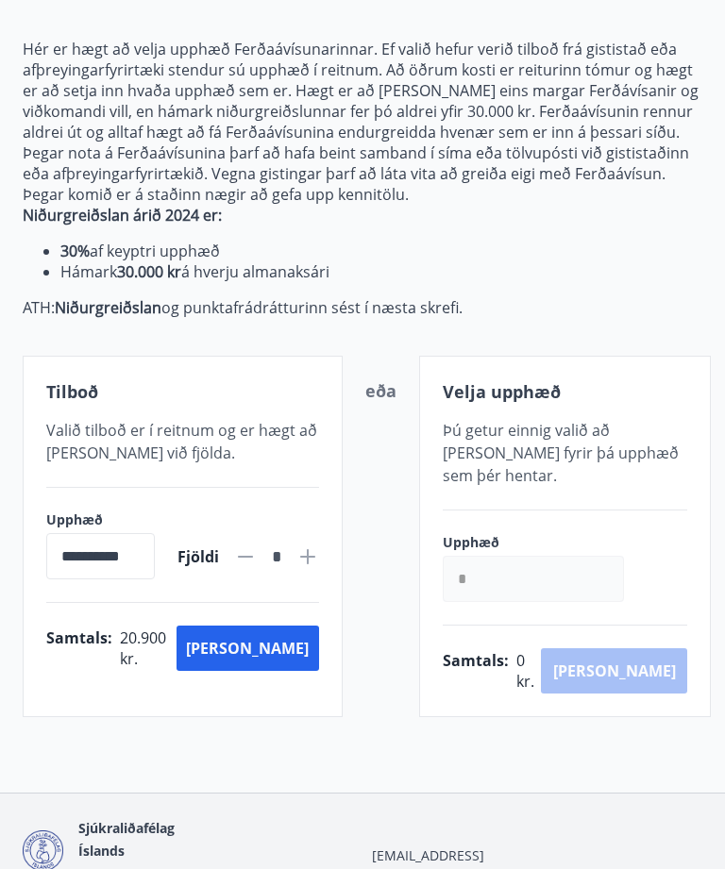
click at [582, 563] on input "*" at bounding box center [533, 579] width 181 height 46
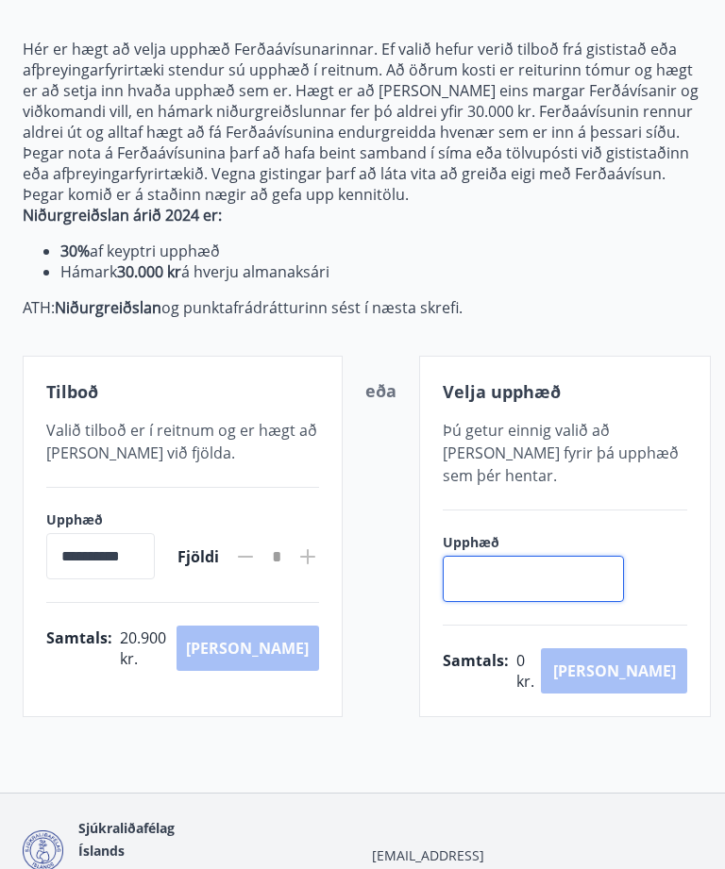
scroll to position [0, 0]
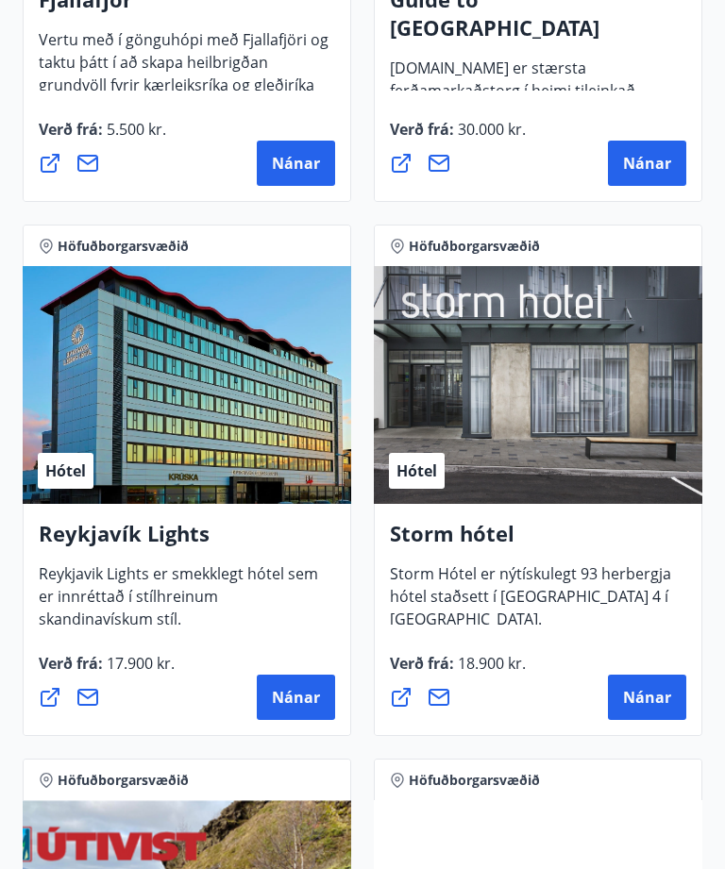
scroll to position [761, 0]
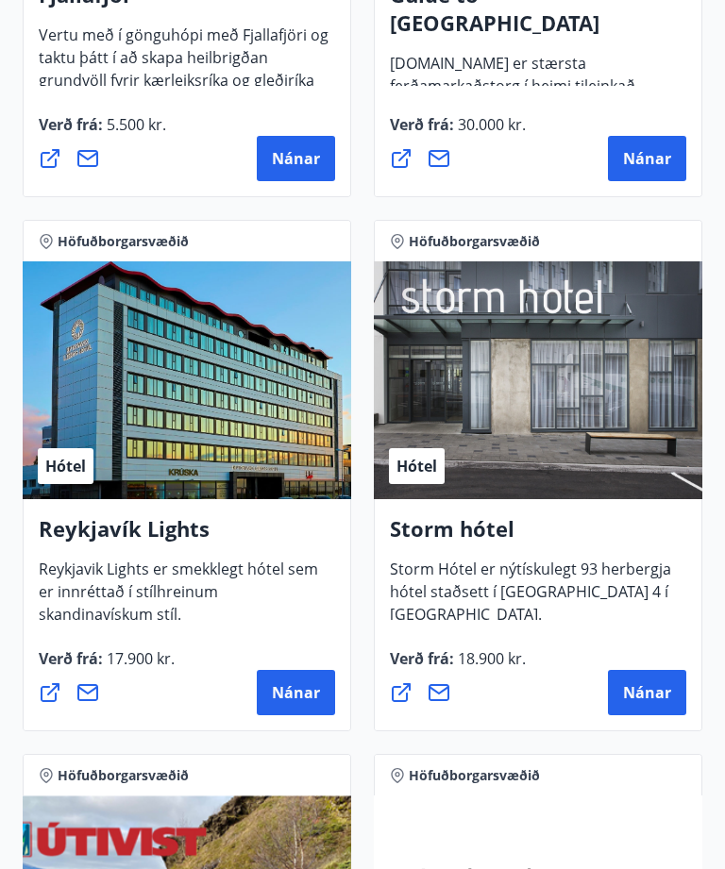
click at [238, 462] on div "Hótel" at bounding box center [187, 381] width 328 height 238
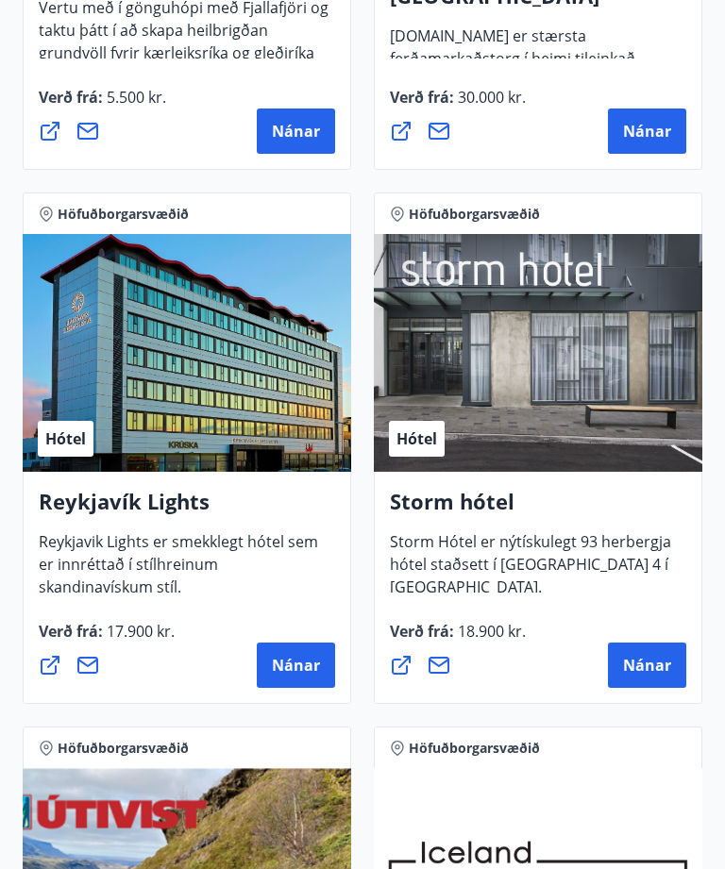
scroll to position [807, 0]
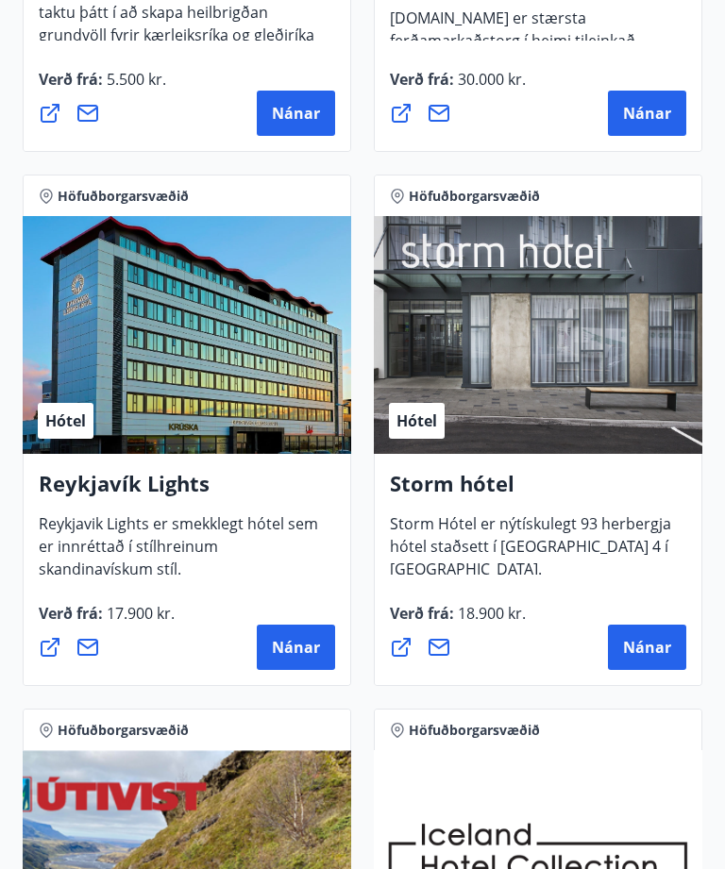
click at [297, 648] on span "Nánar" at bounding box center [296, 647] width 48 height 21
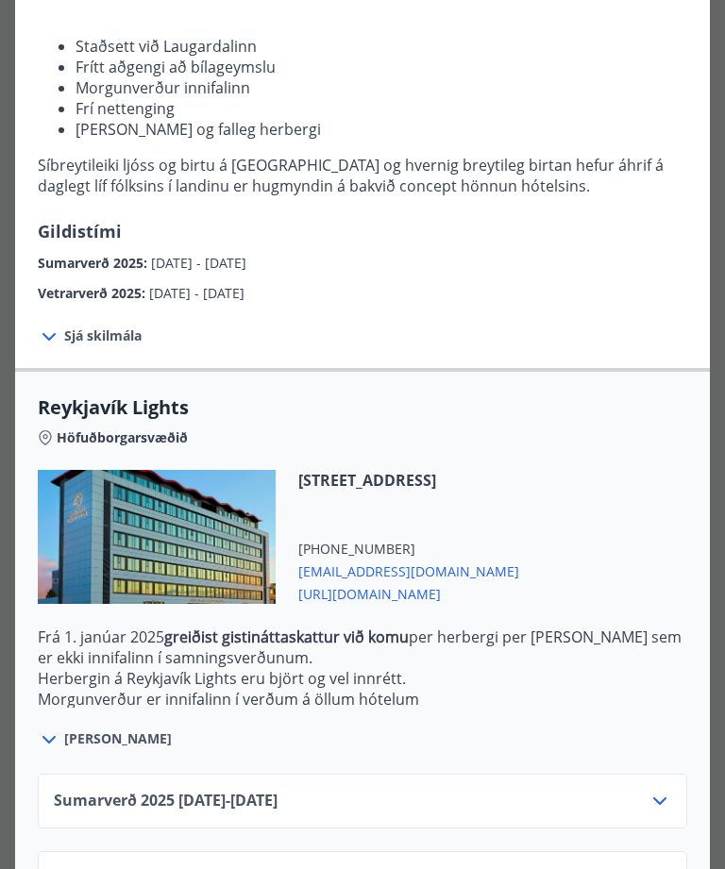
scroll to position [246, 0]
click at [519, 599] on span "[URL][DOMAIN_NAME]" at bounding box center [408, 593] width 221 height 23
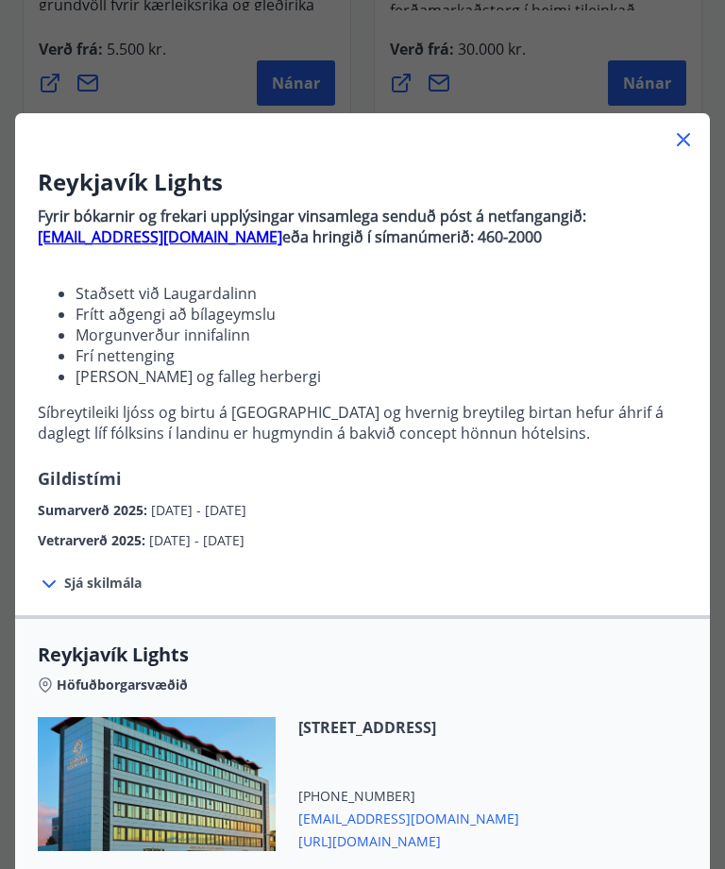
scroll to position [0, 0]
click at [686, 130] on icon at bounding box center [683, 139] width 23 height 23
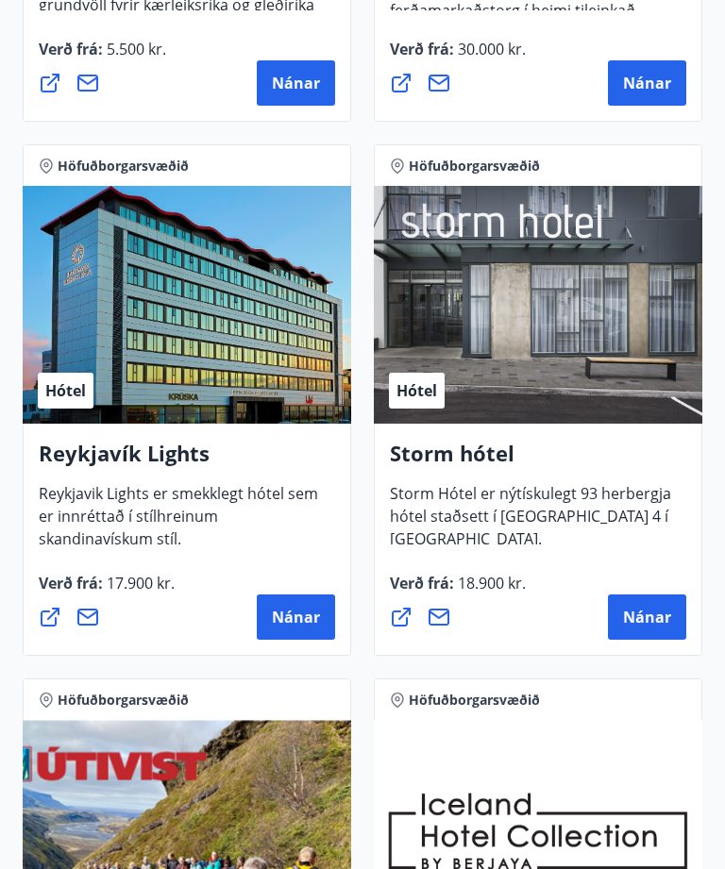
click at [675, 139] on div "Höfuðborgarsvæðið Hótel Storm hótel Storm Hótel er nýtískulegt 93 herbergja hót…" at bounding box center [537, 400] width 351 height 534
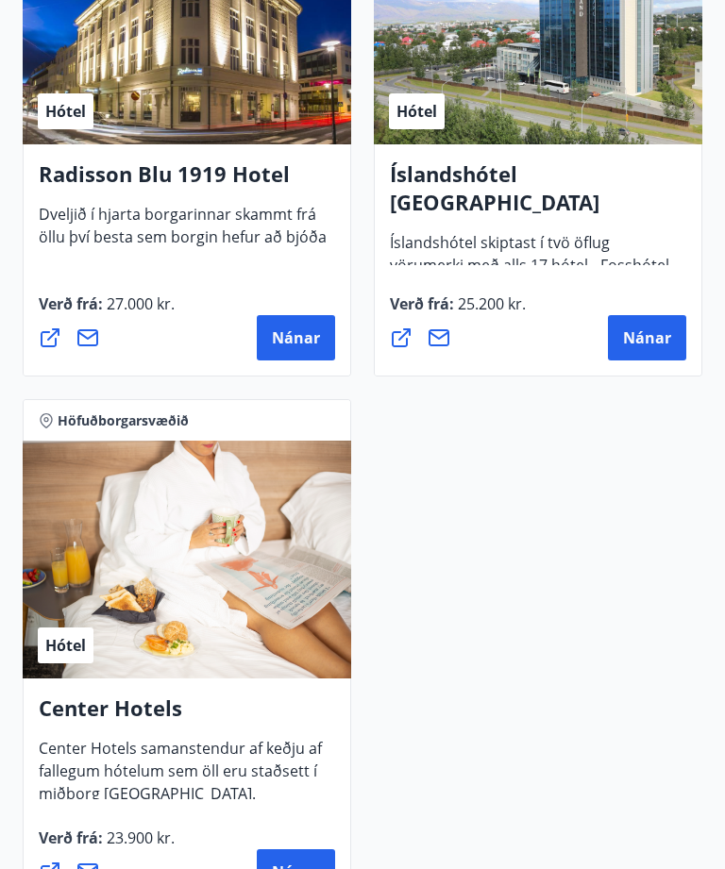
scroll to position [2719, 0]
click at [298, 868] on span "Nánar" at bounding box center [296, 872] width 48 height 21
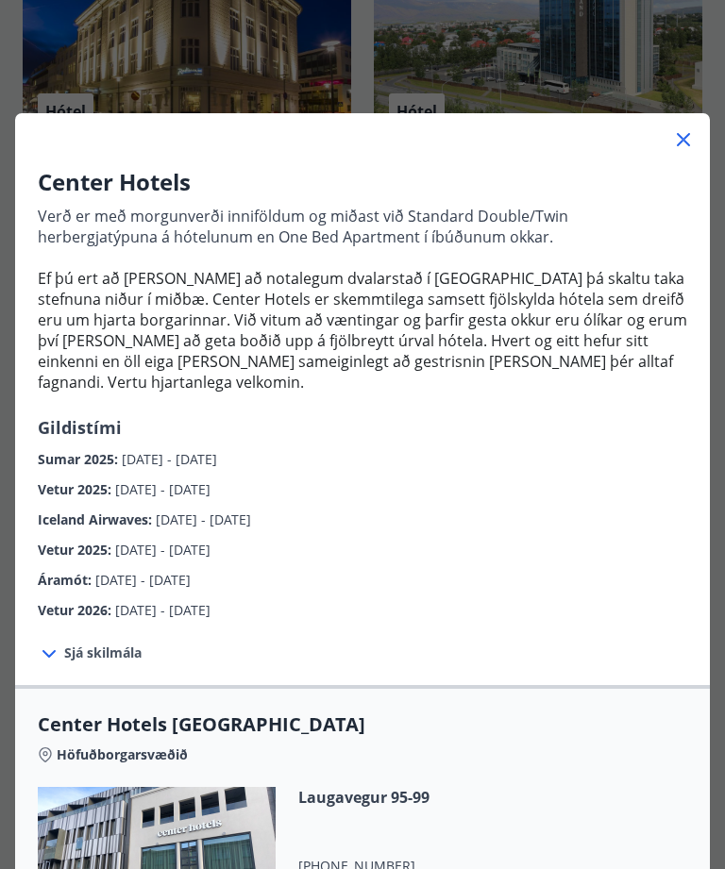
click at [690, 146] on icon at bounding box center [683, 139] width 23 height 23
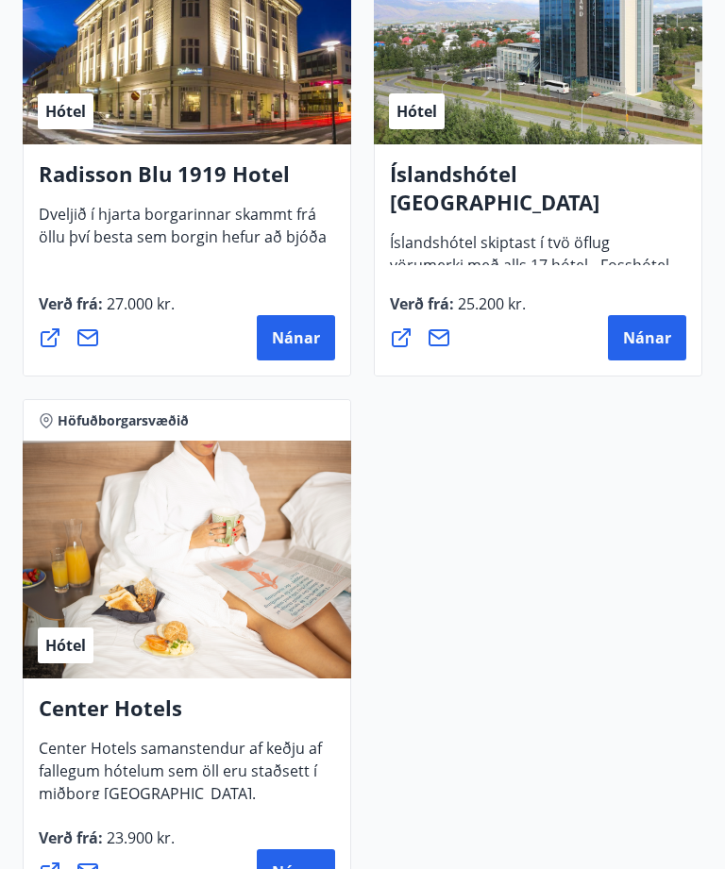
click at [690, 146] on div "Íslandshótel Reykjavík Íslandshótel skiptast í tvö öflug vörumerki með alls 17 …" at bounding box center [538, 260] width 328 height 232
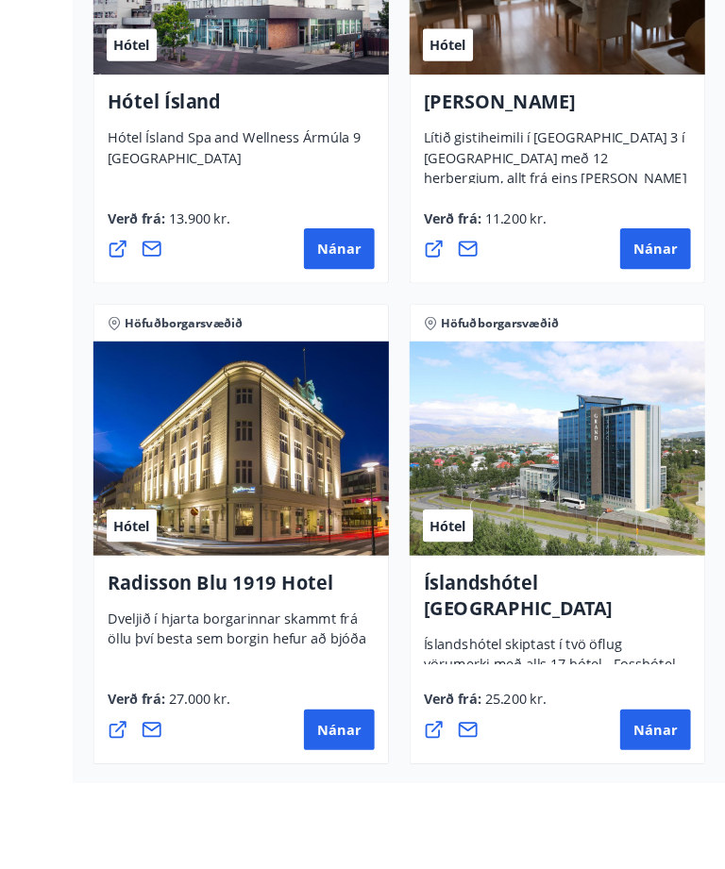
scroll to position [2469, 0]
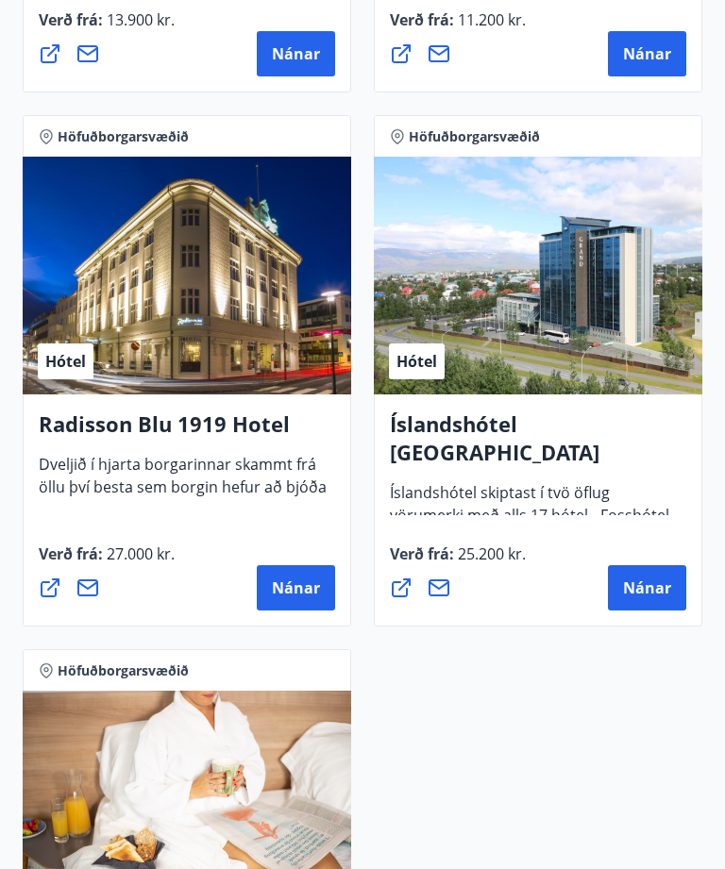
click at [359, 303] on div "Höfuðborgarsvæðið Hótel Radisson Blu 1919 Hotel Dveljið í hjarta borgarinnar sk…" at bounding box center [186, 371] width 351 height 534
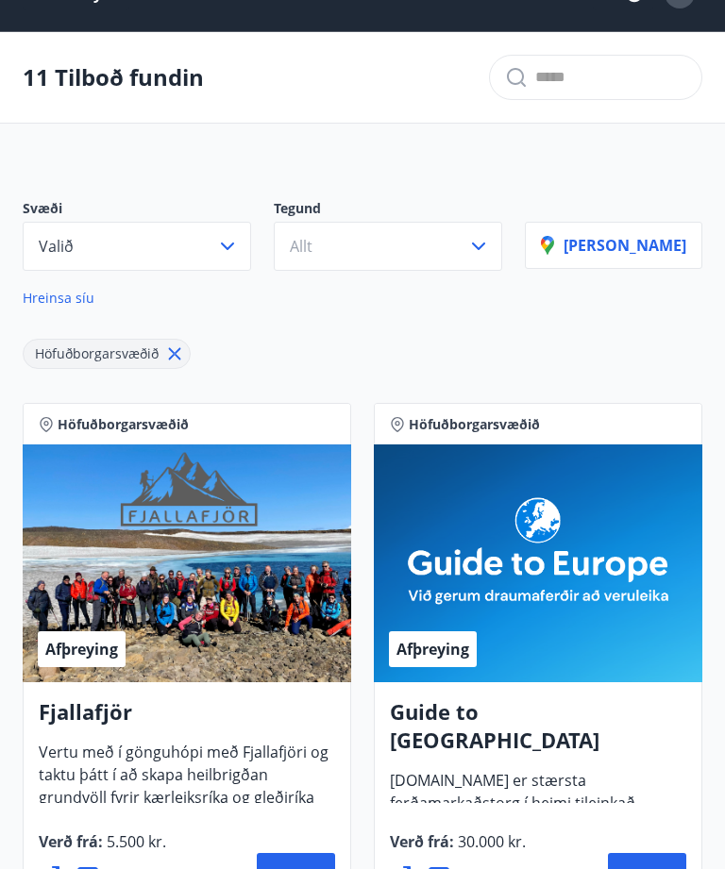
scroll to position [0, 0]
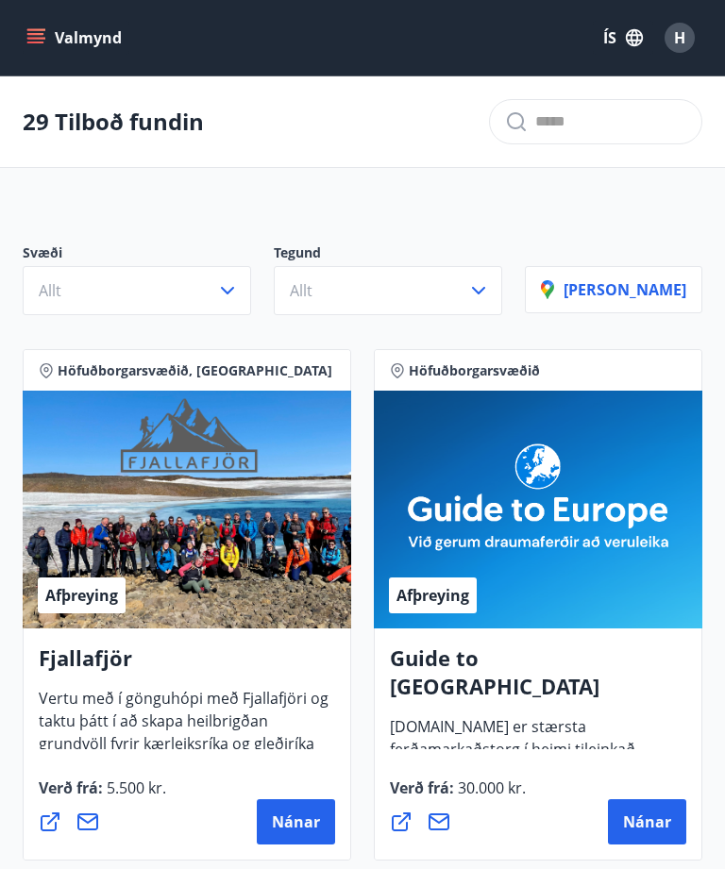
click at [664, 304] on button "[PERSON_NAME]" at bounding box center [613, 289] width 177 height 47
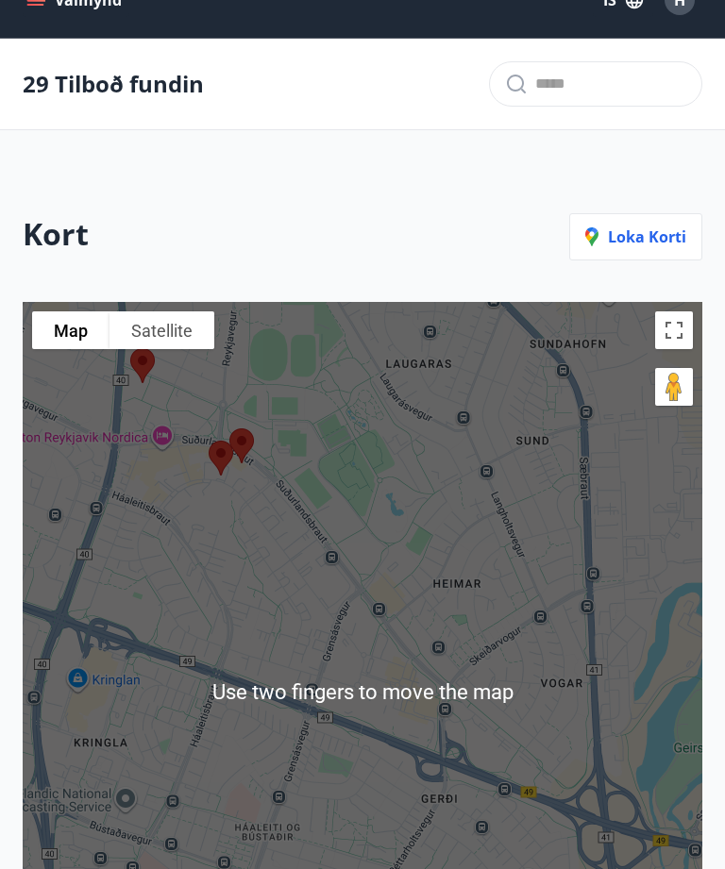
scroll to position [40, 0]
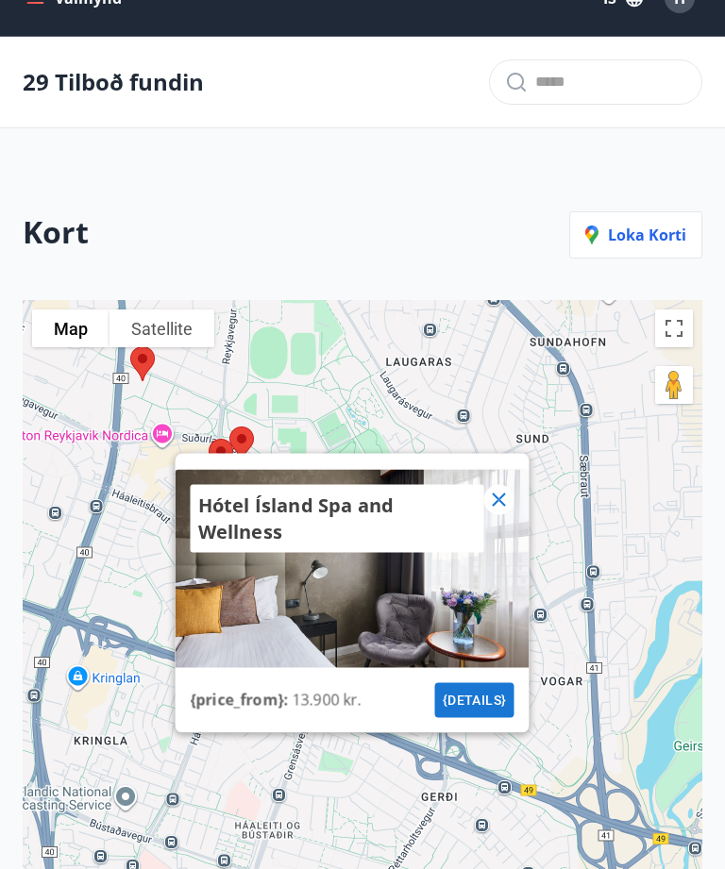
click at [493, 511] on icon at bounding box center [499, 499] width 23 height 23
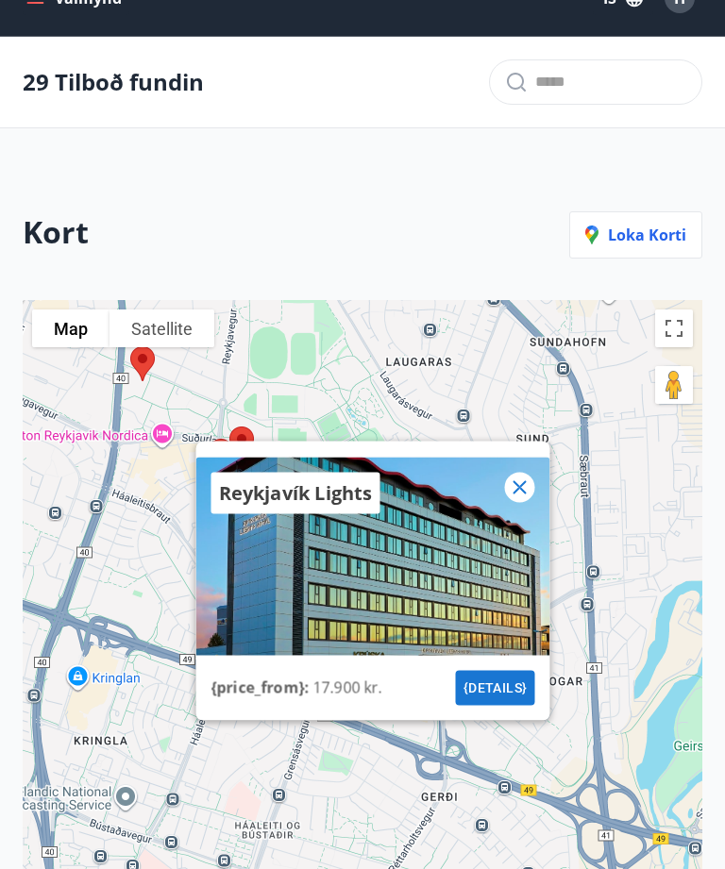
click at [517, 705] on button "{details}" at bounding box center [495, 687] width 79 height 35
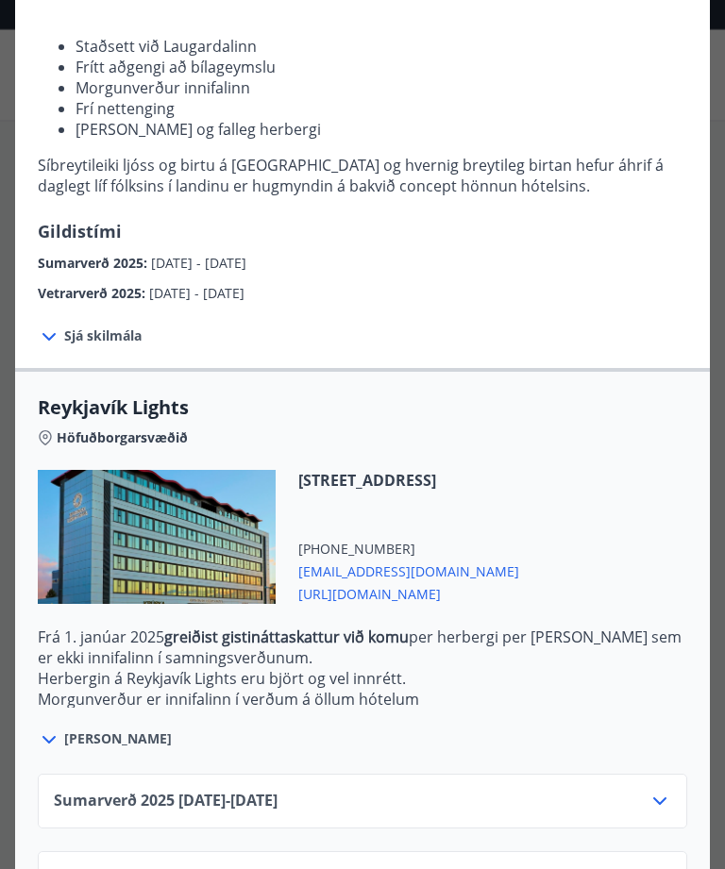
scroll to position [47, 0]
click at [670, 807] on icon at bounding box center [659, 802] width 23 height 23
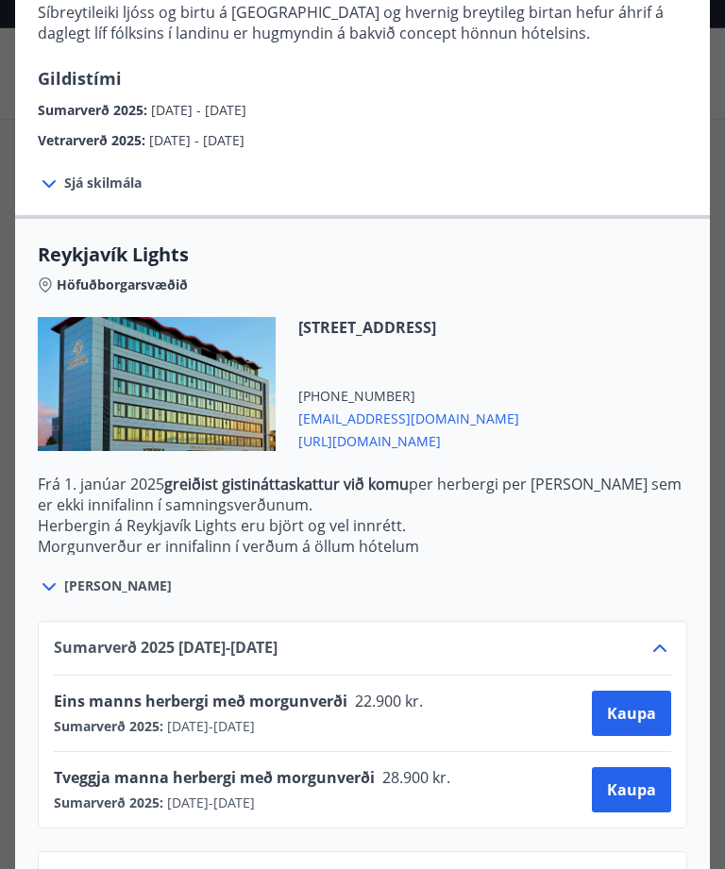
scroll to position [399, 0]
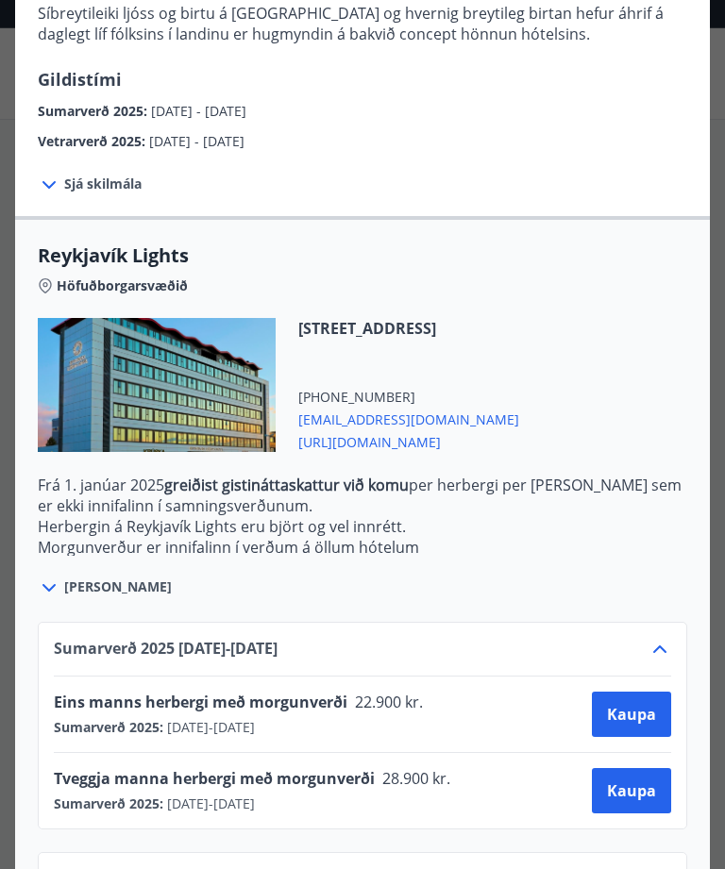
click at [659, 868] on icon at bounding box center [659, 879] width 23 height 23
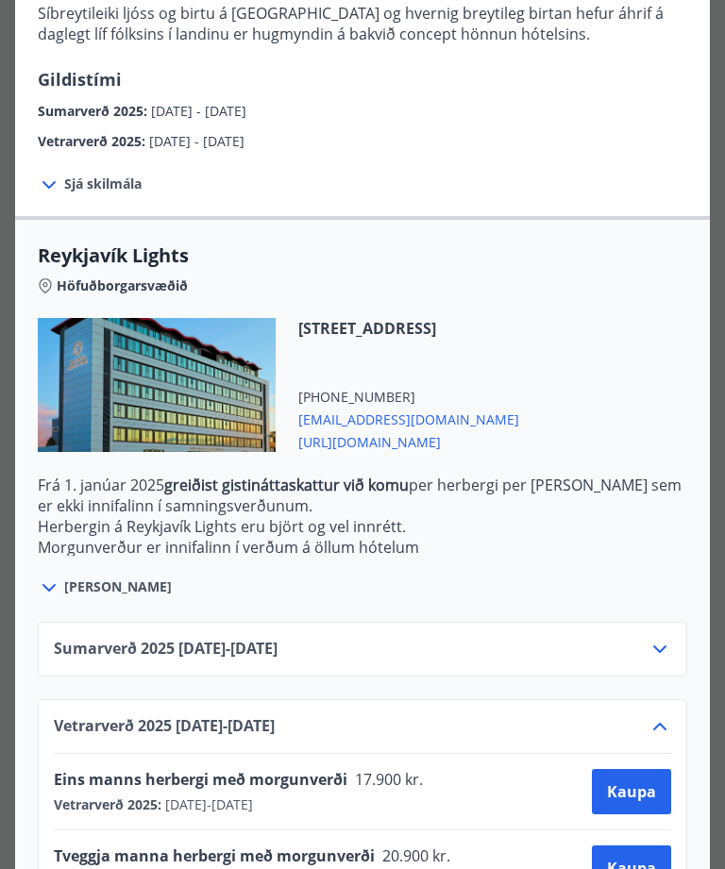
scroll to position [261, 0]
click at [532, 853] on div "Tveggja manna herbergi með morgunverði 20.900 kr. Vetrarverð 2025 : [DATE] - [D…" at bounding box center [362, 868] width 617 height 45
click at [635, 859] on span "Kaupa" at bounding box center [631, 868] width 49 height 21
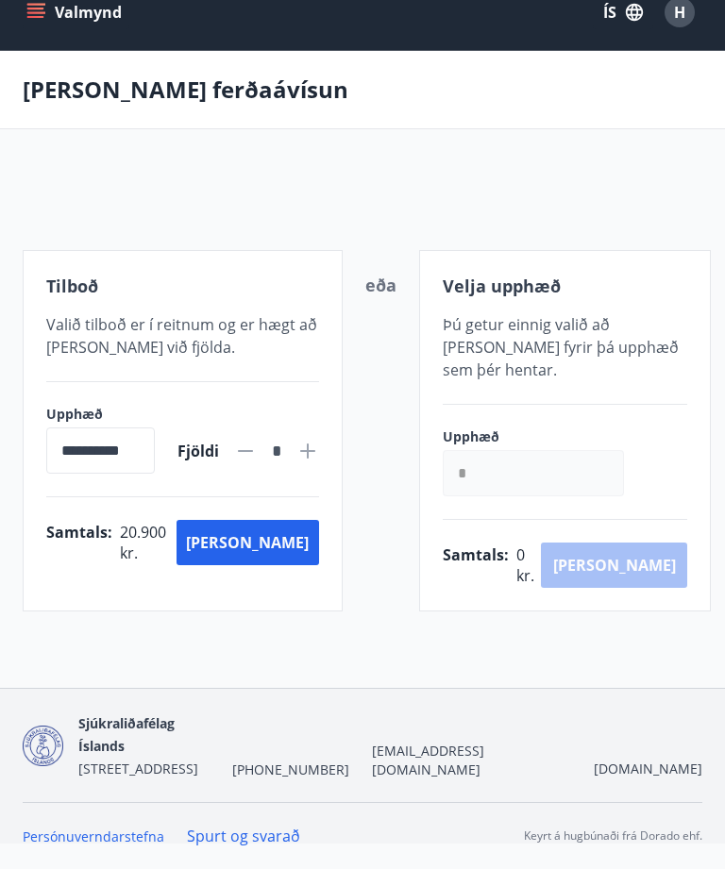
scroll to position [3, 0]
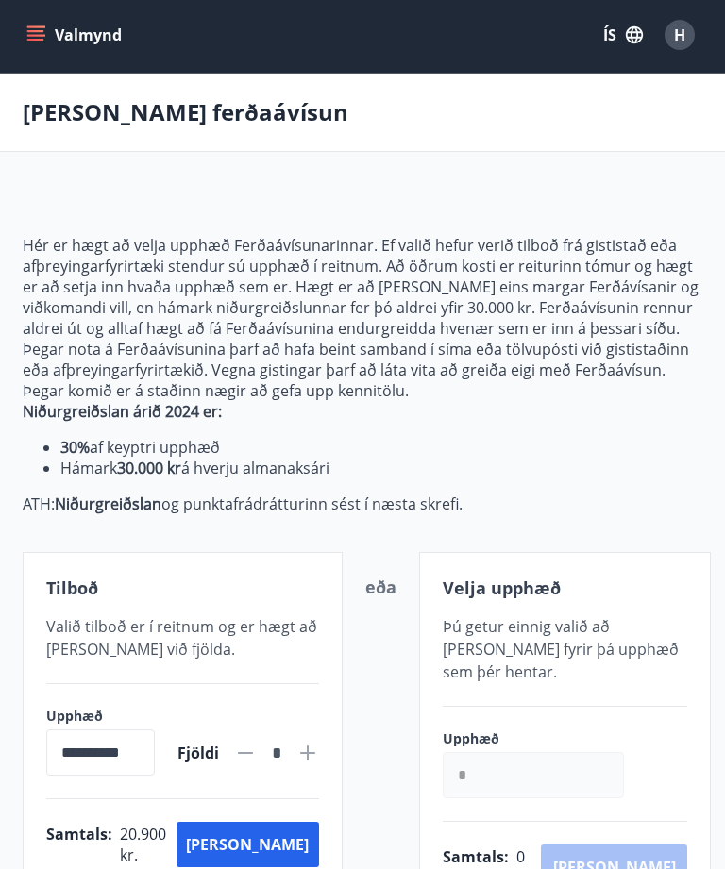
click at [625, 470] on li "Hámark 30.000 kr á hverju almanaksári" at bounding box center [381, 468] width 642 height 21
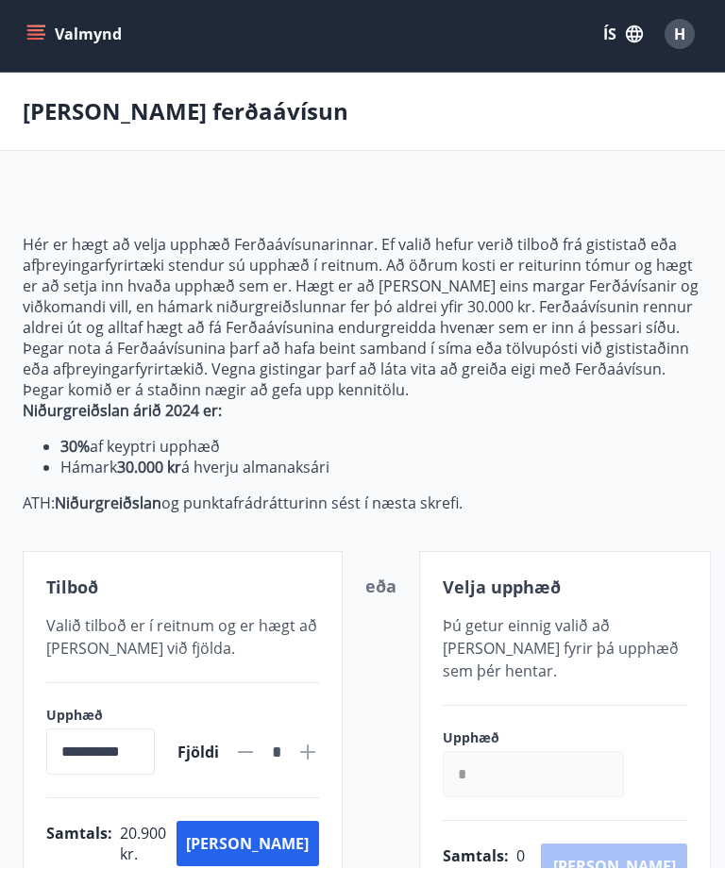
scroll to position [0, 0]
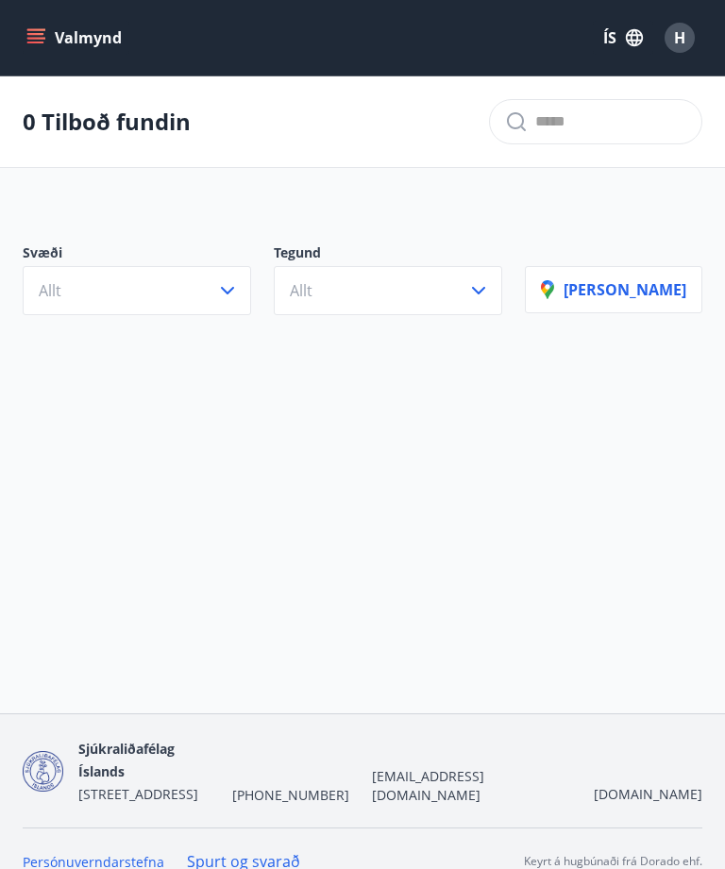
scroll to position [63, 0]
